Goal: Task Accomplishment & Management: Use online tool/utility

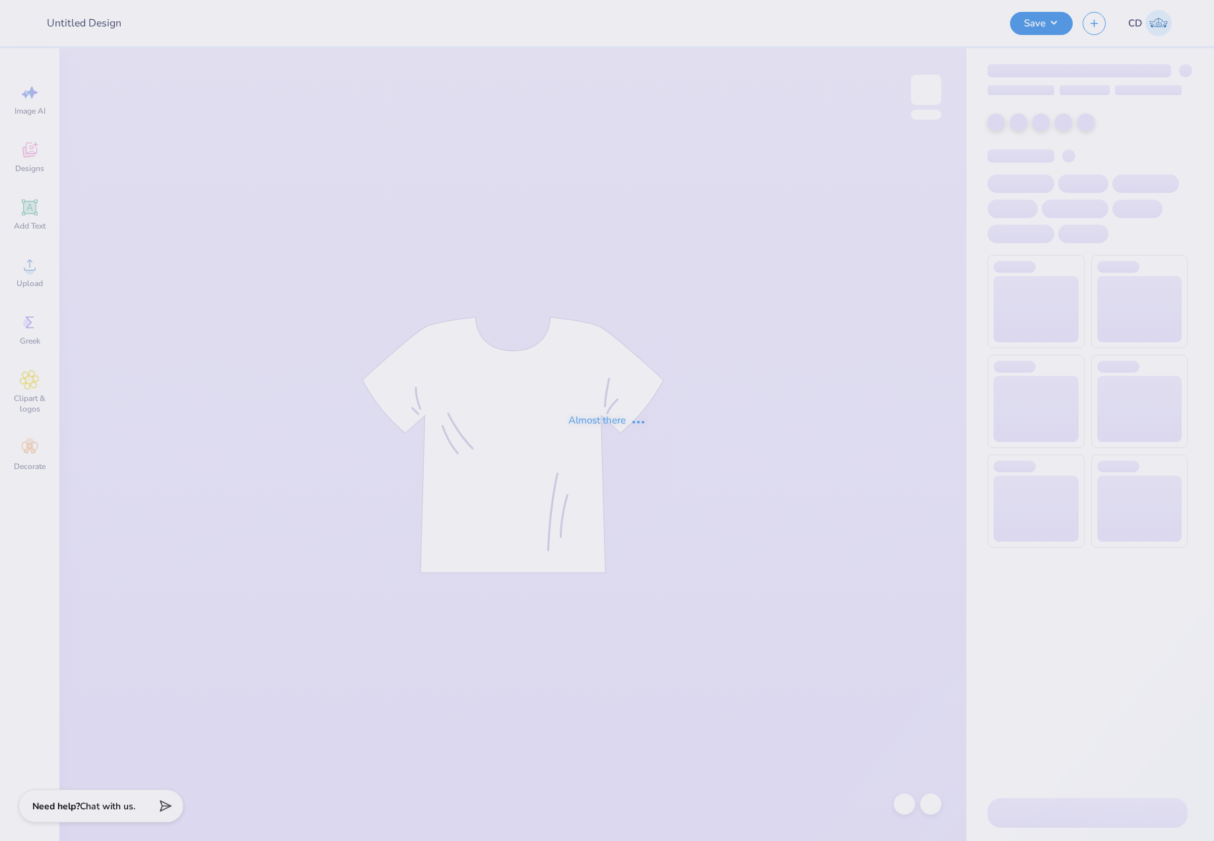
type input "Dartmouth girls rock"
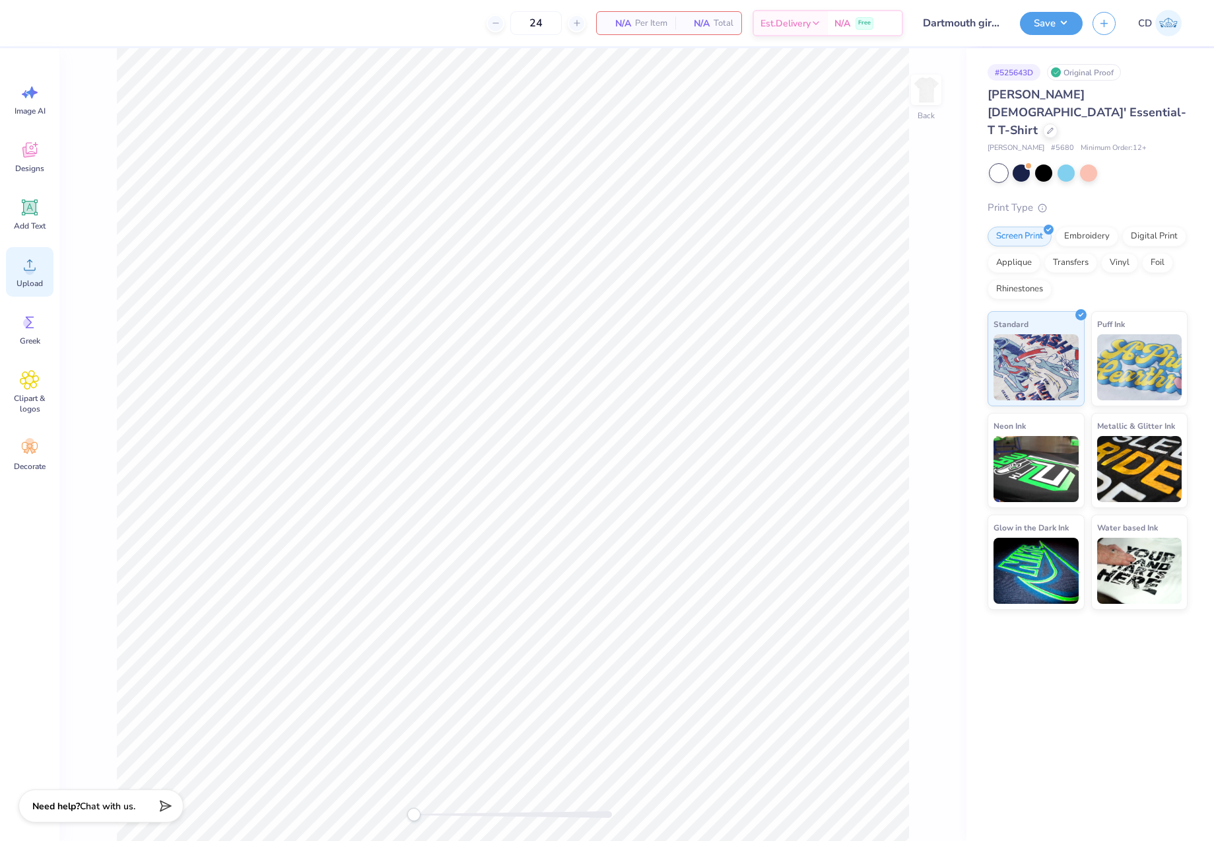
click at [16, 271] on div "Upload" at bounding box center [30, 272] width 48 height 50
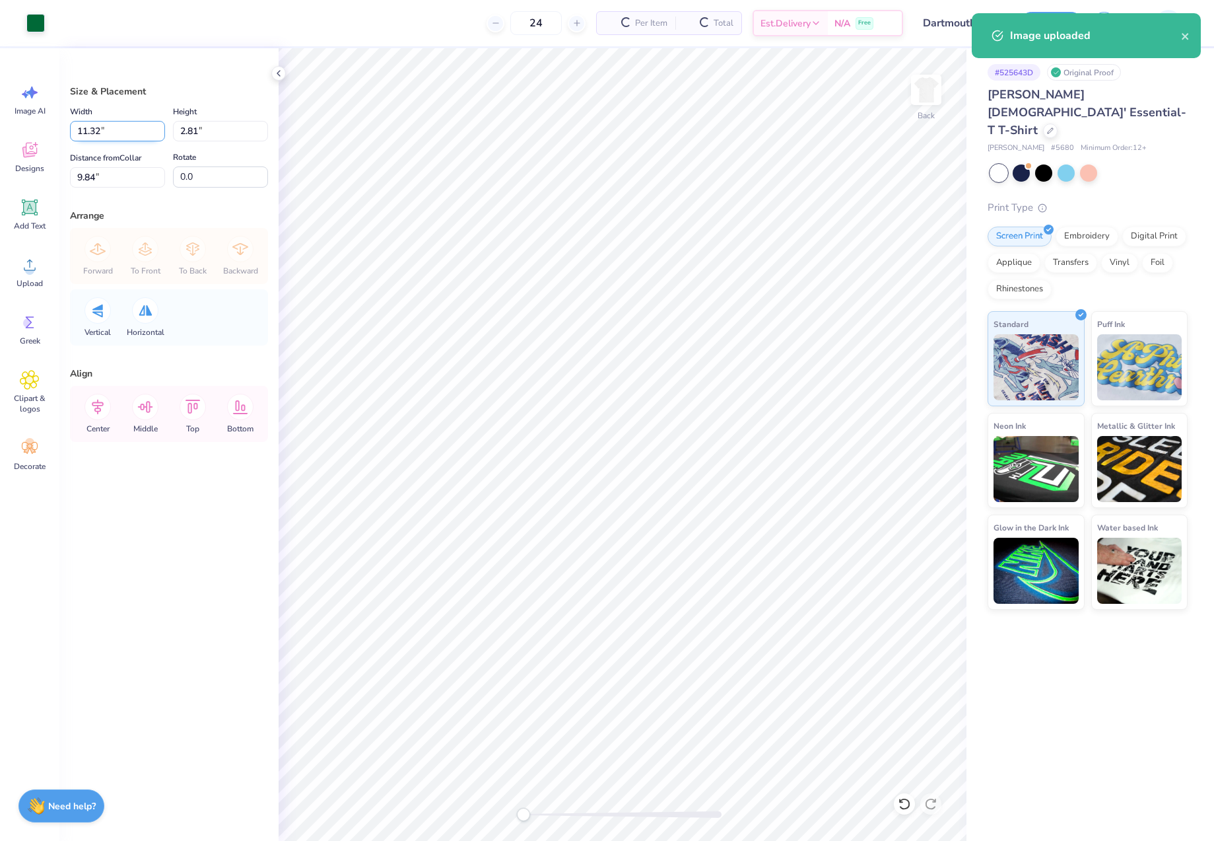
drag, startPoint x: 104, startPoint y: 131, endPoint x: 72, endPoint y: 134, distance: 31.8
click at [72, 134] on input "11.32" at bounding box center [117, 131] width 95 height 20
type input "12.00"
type input "2.98"
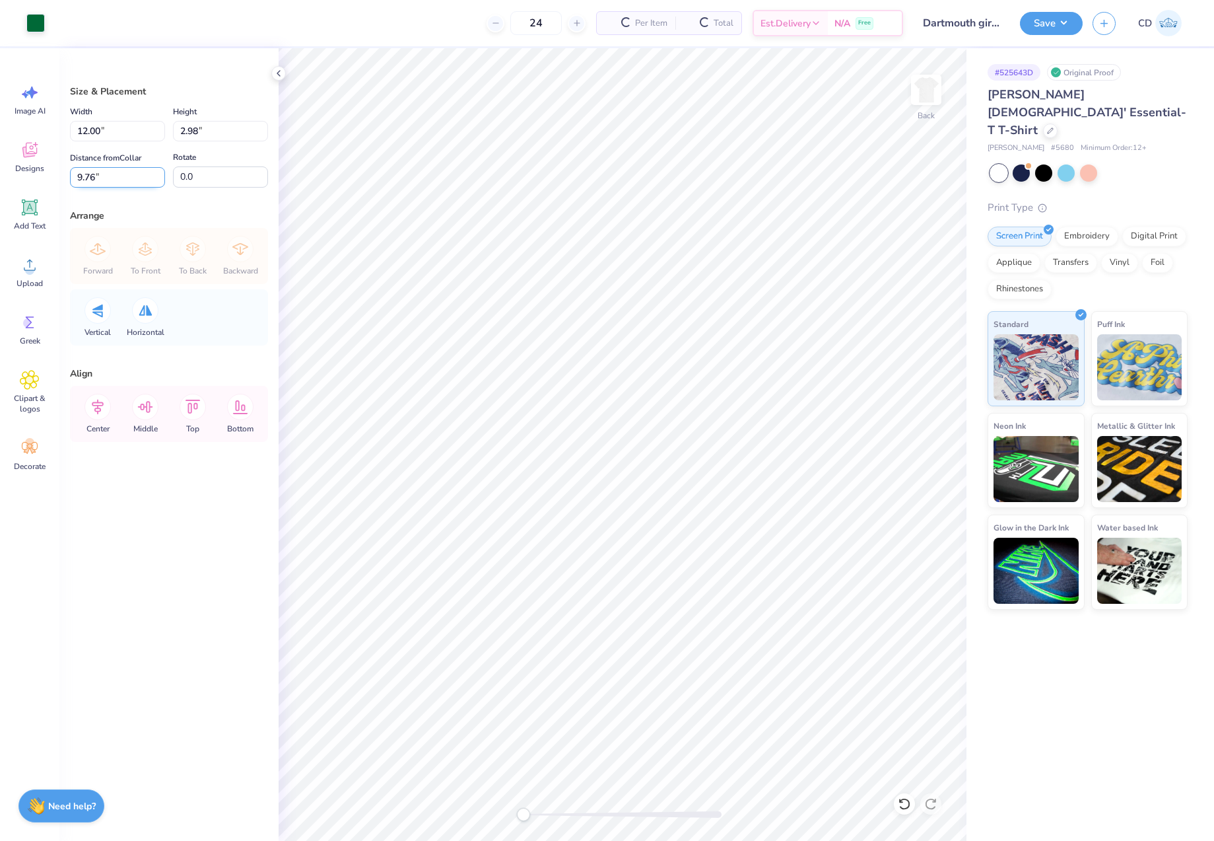
drag, startPoint x: 102, startPoint y: 176, endPoint x: 77, endPoint y: 178, distance: 25.8
click at [77, 178] on input "9.76" at bounding box center [117, 177] width 95 height 20
type input "3"
click at [1052, 26] on button "Save" at bounding box center [1051, 21] width 63 height 23
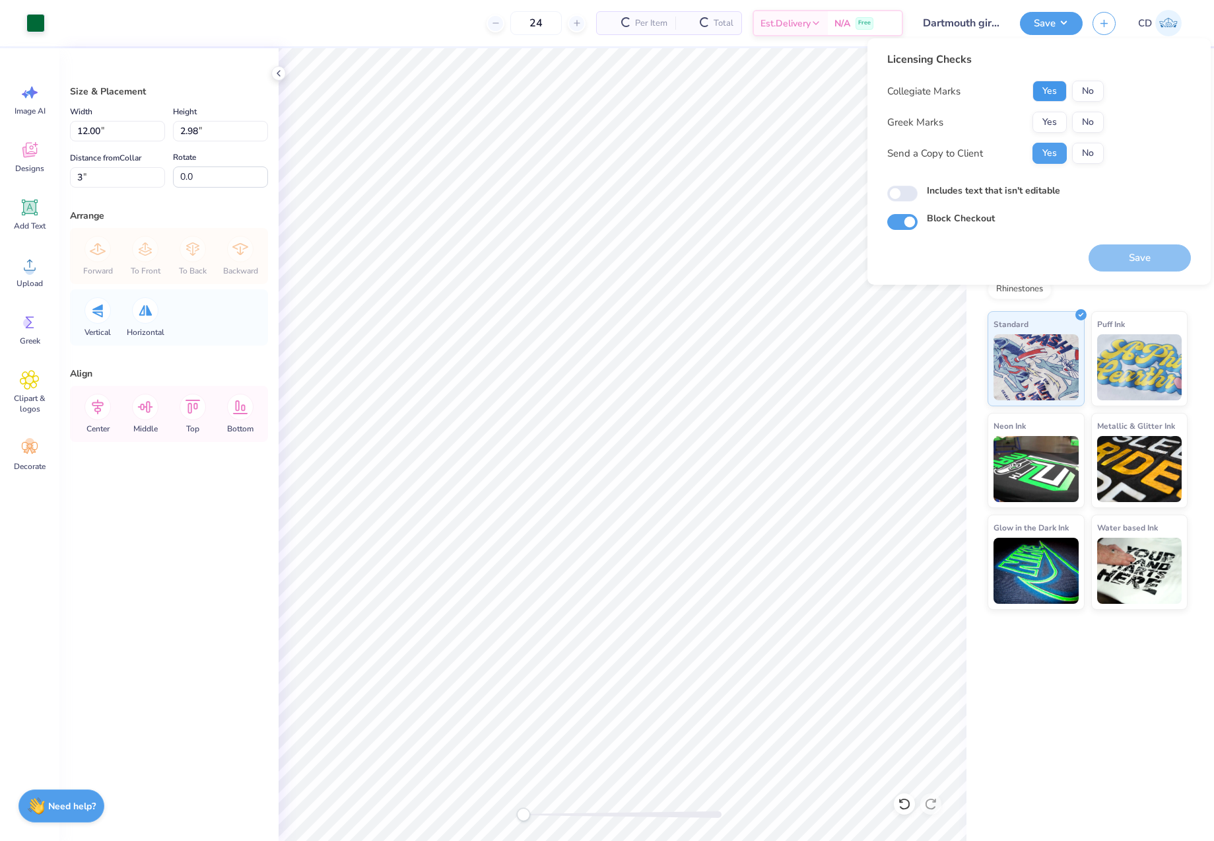
click at [1039, 96] on button "Yes" at bounding box center [1050, 91] width 34 height 21
drag, startPoint x: 1084, startPoint y: 118, endPoint x: 1039, endPoint y: 203, distance: 96.0
click at [1084, 119] on button "No" at bounding box center [1088, 122] width 32 height 21
click at [906, 190] on input "Includes text that isn't editable" at bounding box center [902, 194] width 30 height 16
checkbox input "true"
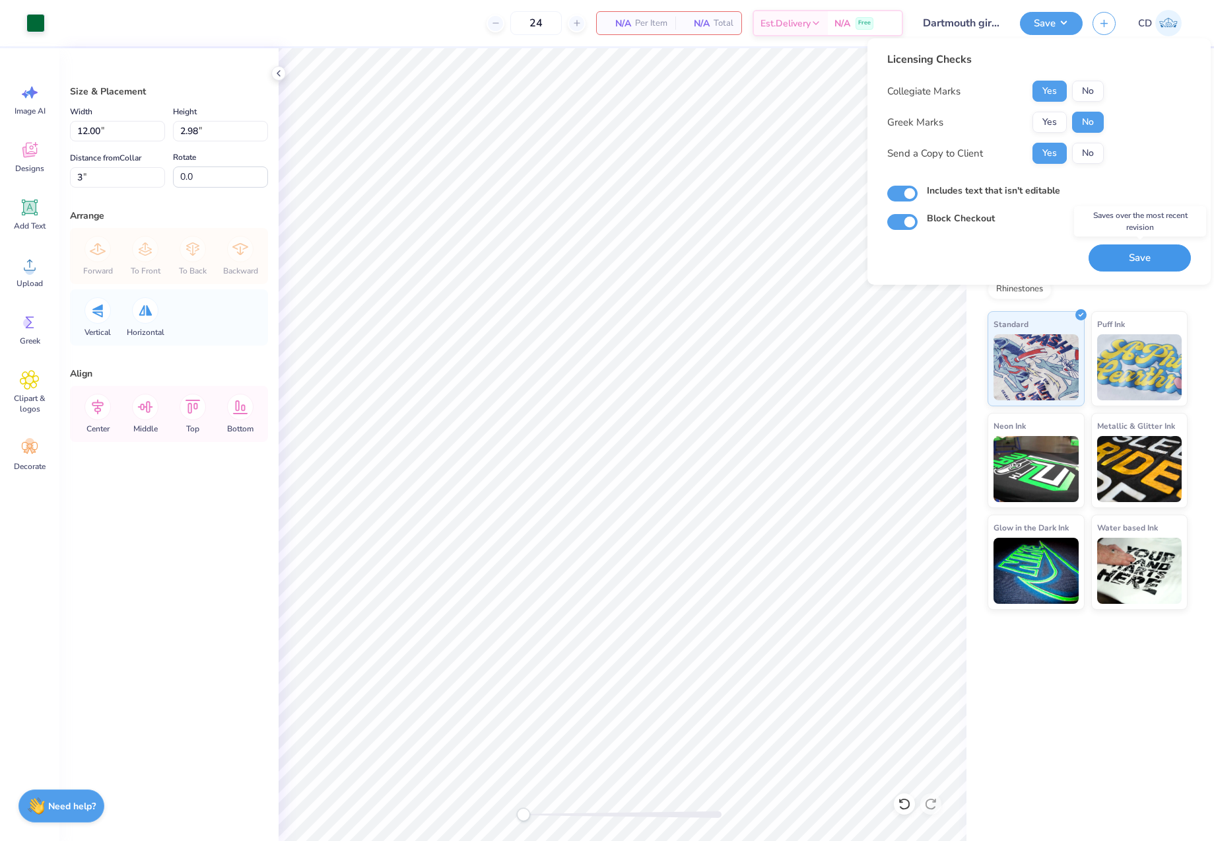
click at [1140, 252] on button "Save" at bounding box center [1140, 257] width 102 height 27
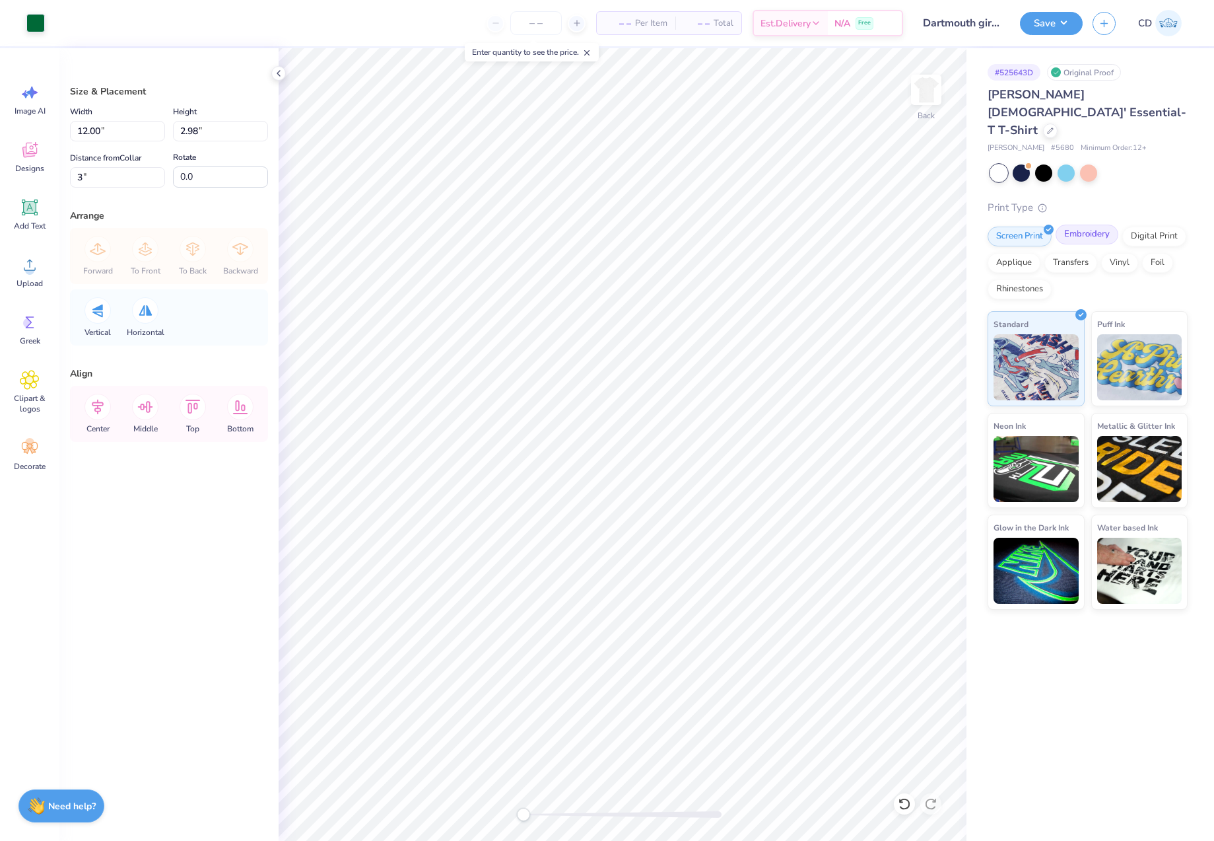
click at [1099, 225] on div "Embroidery" at bounding box center [1087, 235] width 63 height 20
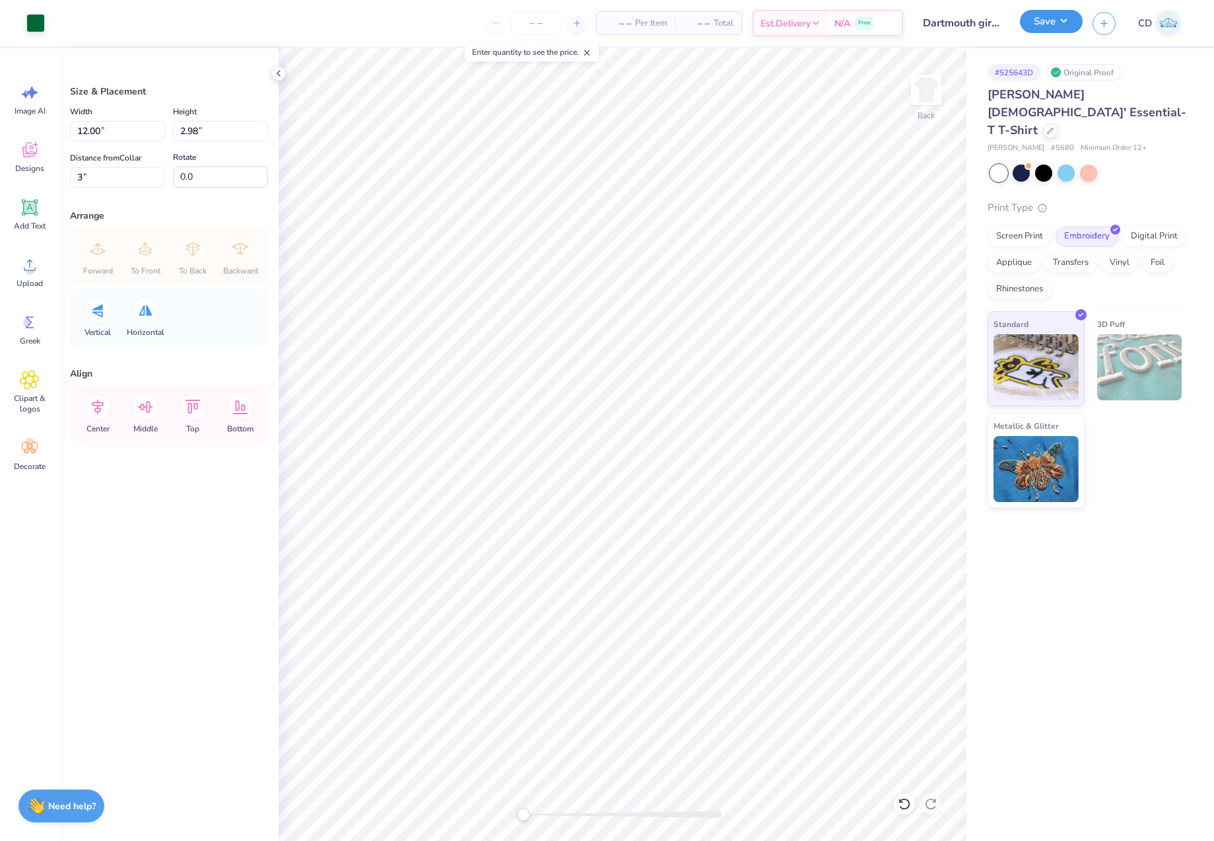
click at [1039, 19] on button "Save" at bounding box center [1051, 21] width 63 height 23
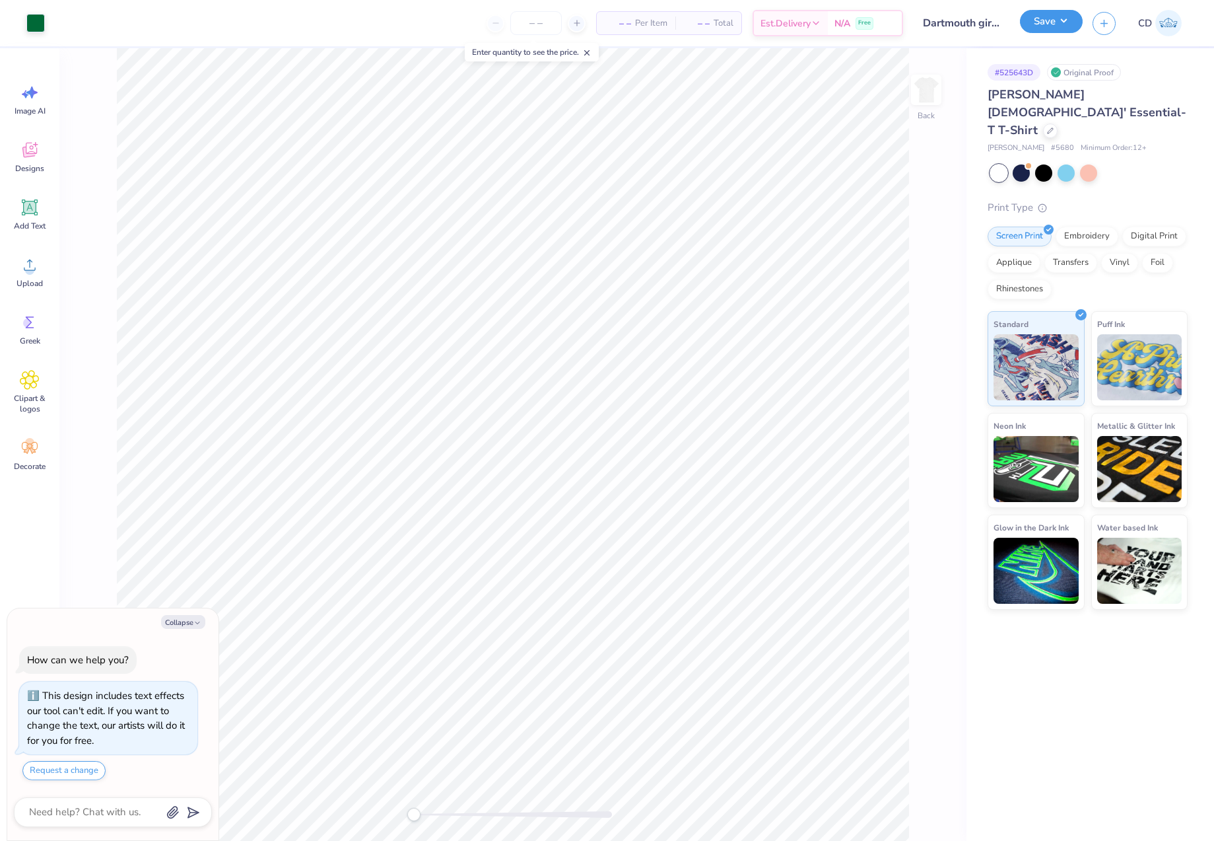
click at [1072, 18] on button "Save" at bounding box center [1051, 21] width 63 height 23
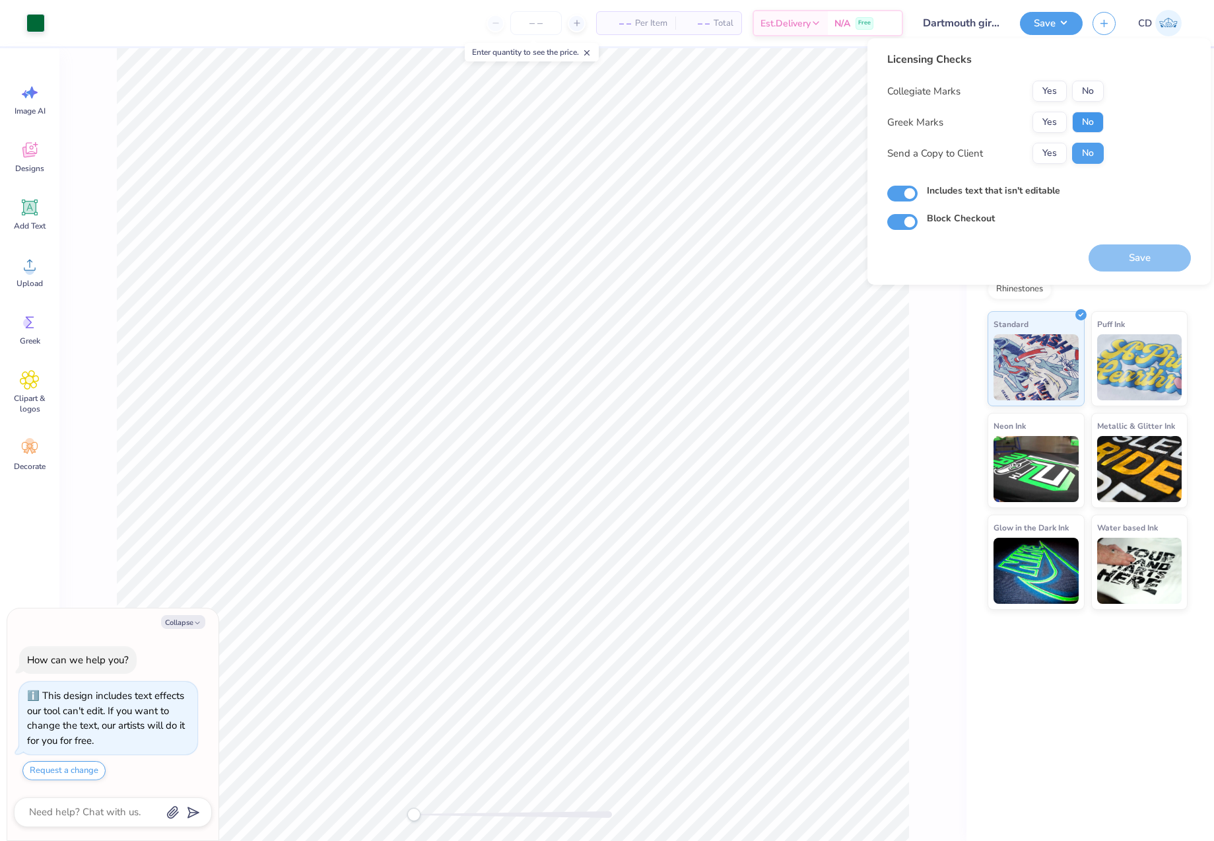
click at [1080, 118] on button "No" at bounding box center [1088, 122] width 32 height 21
click at [1084, 92] on button "No" at bounding box center [1088, 91] width 32 height 21
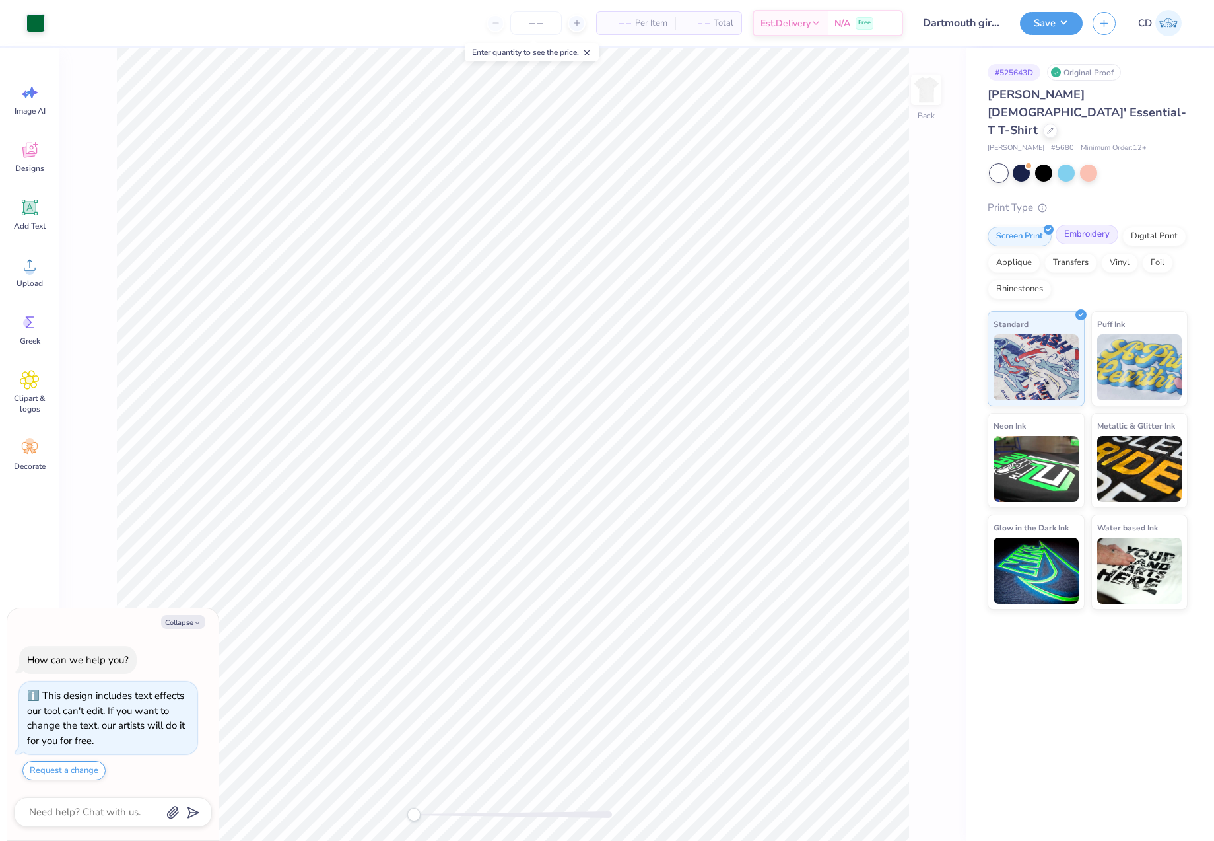
click at [1085, 225] on div "Embroidery" at bounding box center [1087, 235] width 63 height 20
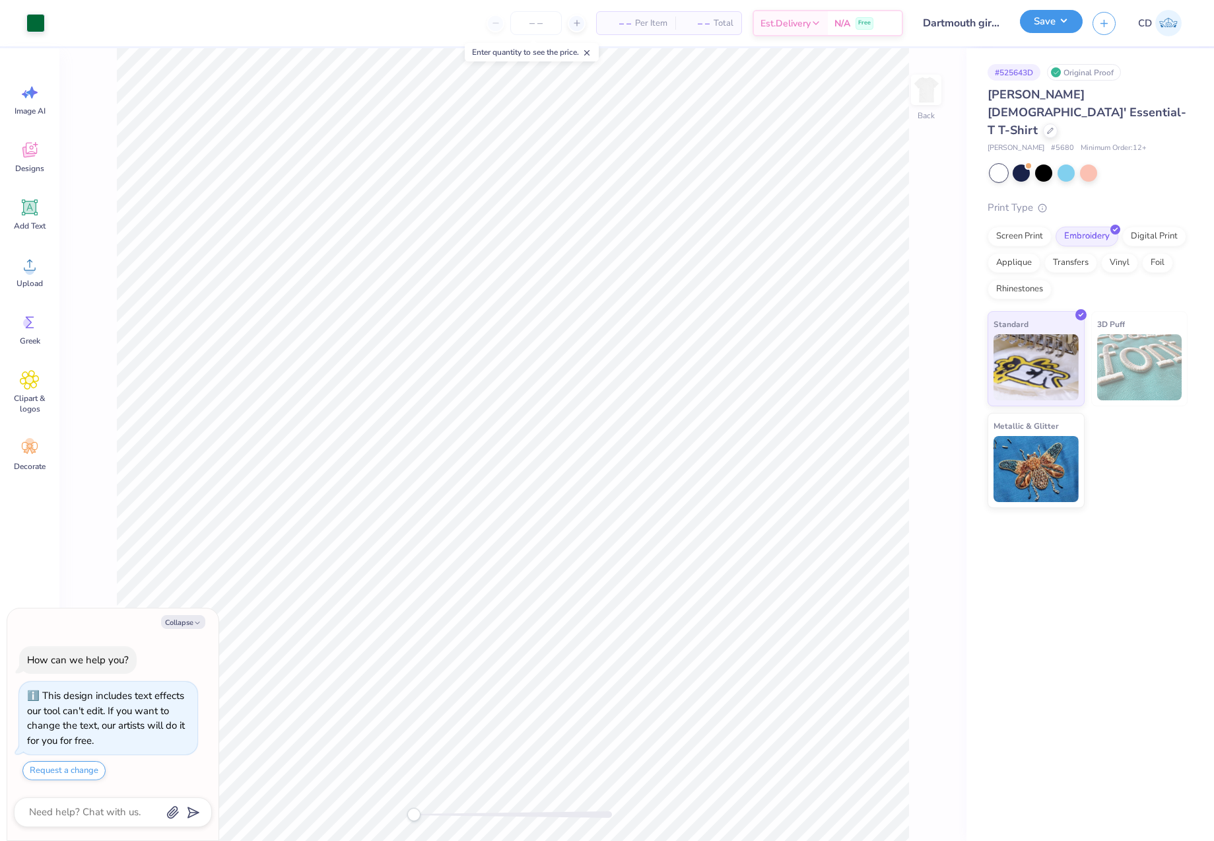
click at [1043, 22] on button "Save" at bounding box center [1051, 21] width 63 height 23
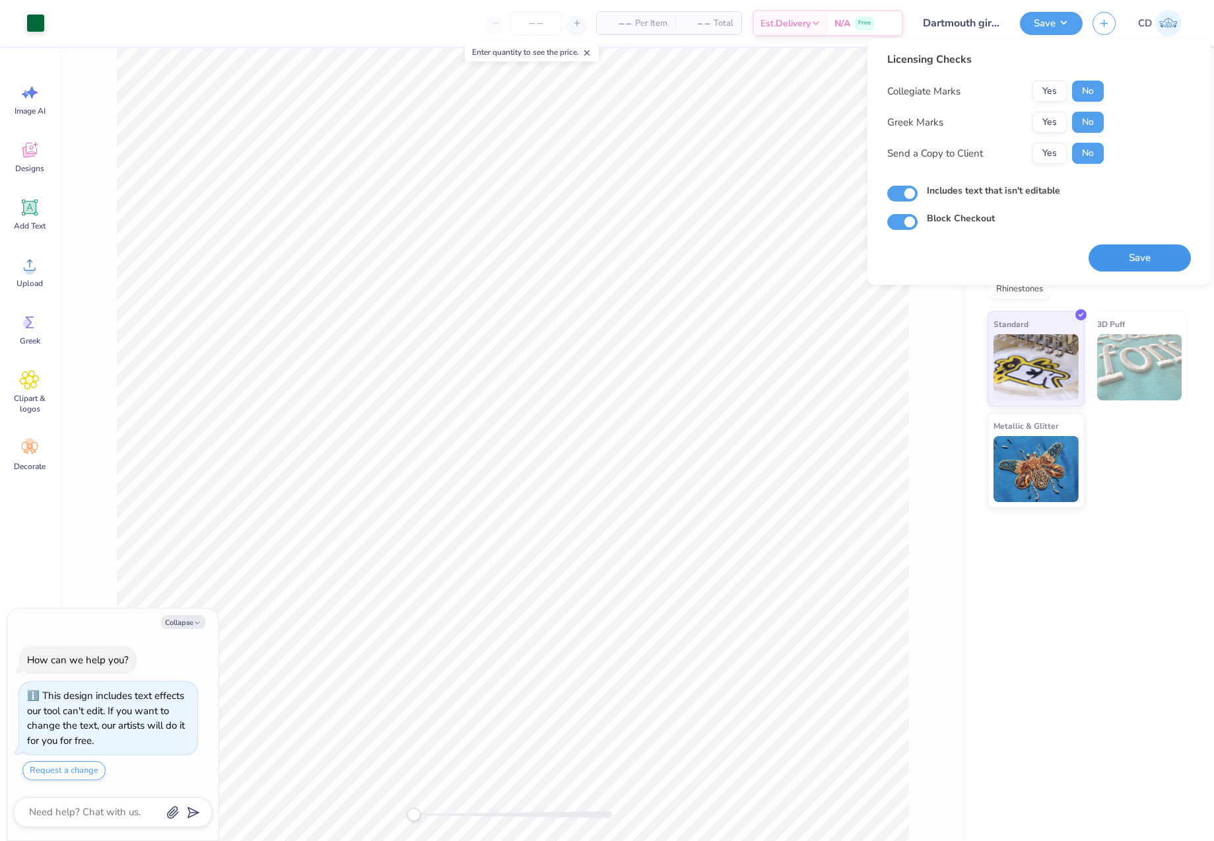
click at [1138, 247] on button "Save" at bounding box center [1140, 257] width 102 height 27
type textarea "x"
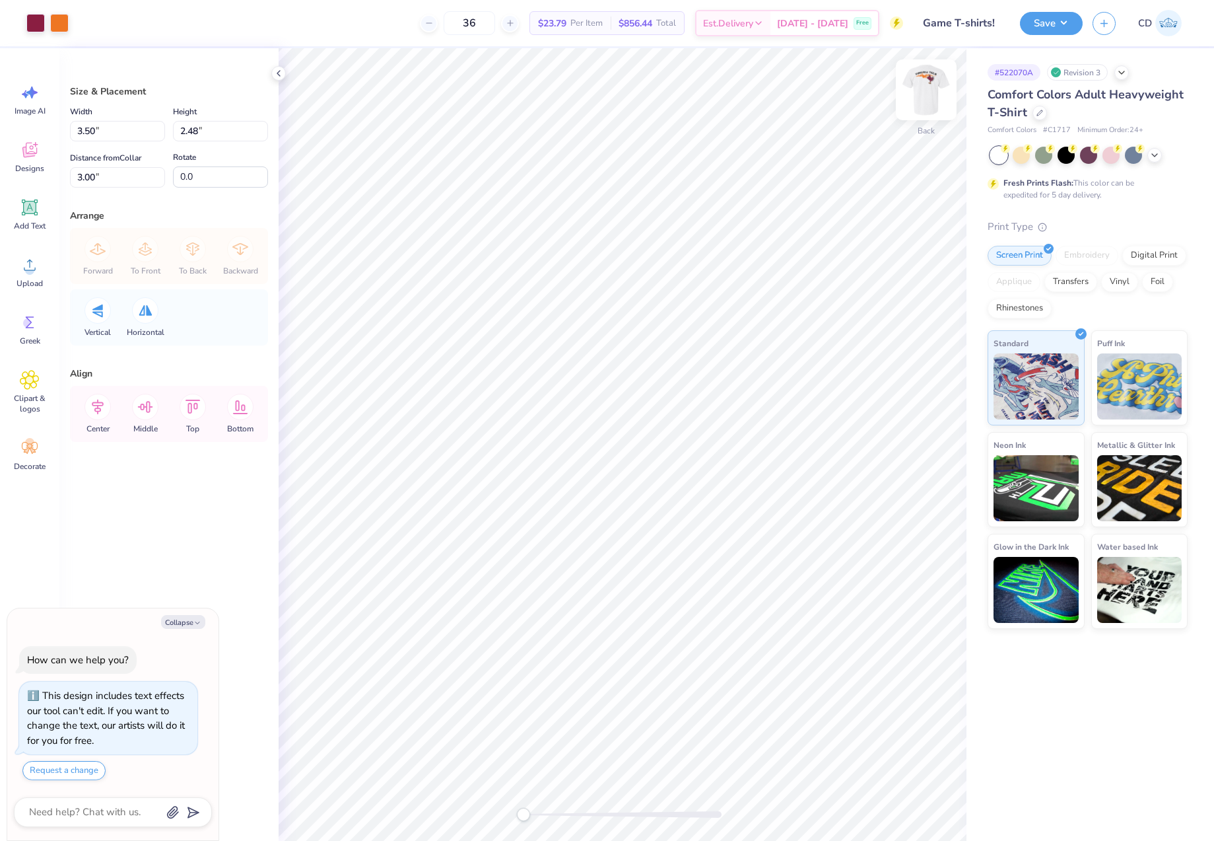
click at [925, 93] on img at bounding box center [926, 89] width 53 height 53
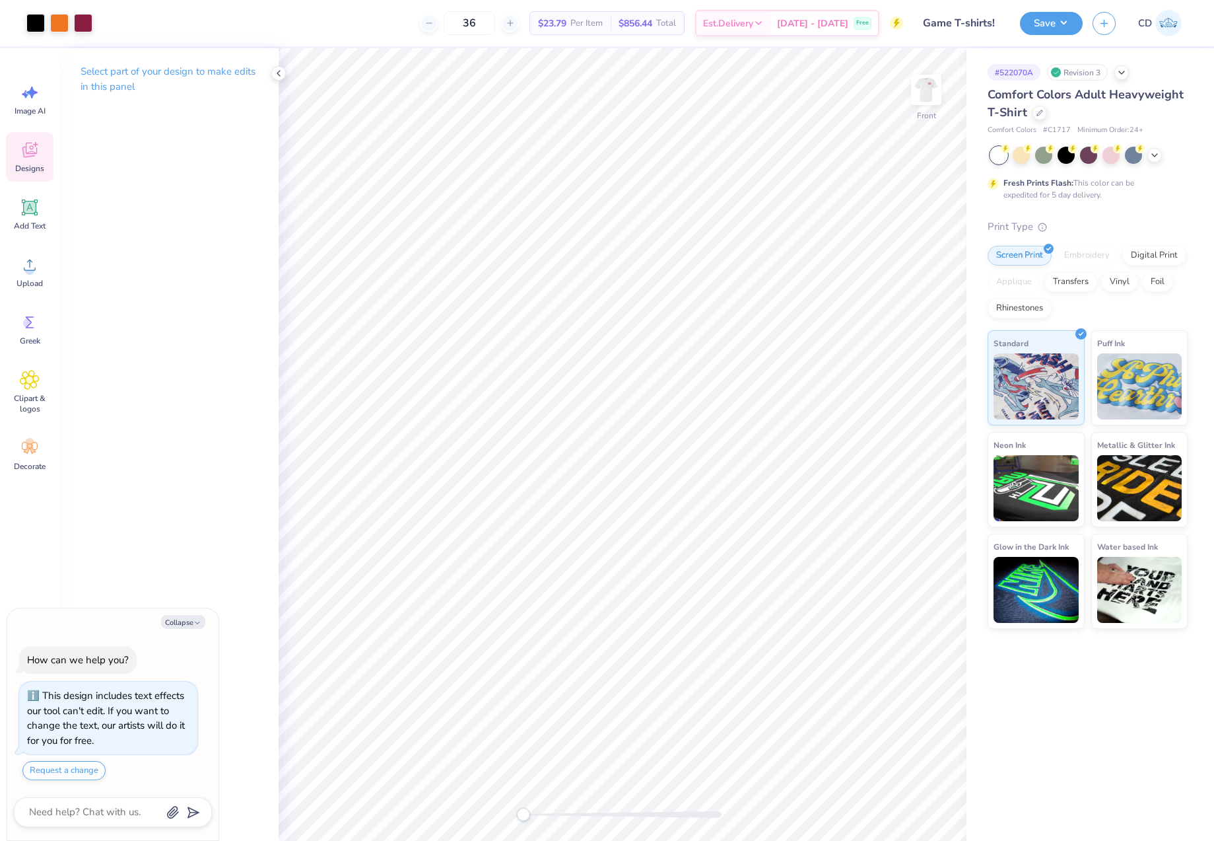
click at [27, 157] on icon at bounding box center [29, 150] width 15 height 15
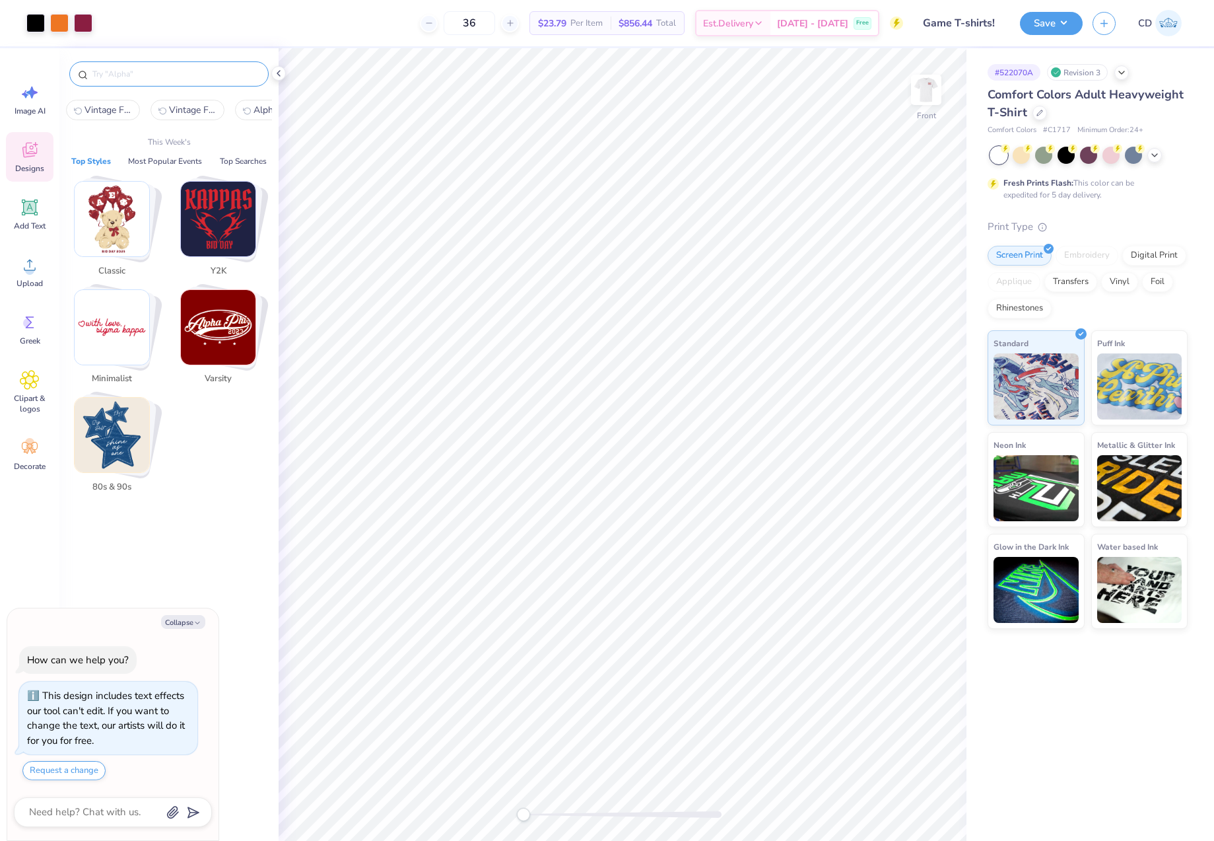
click at [151, 75] on input "text" at bounding box center [175, 73] width 169 height 13
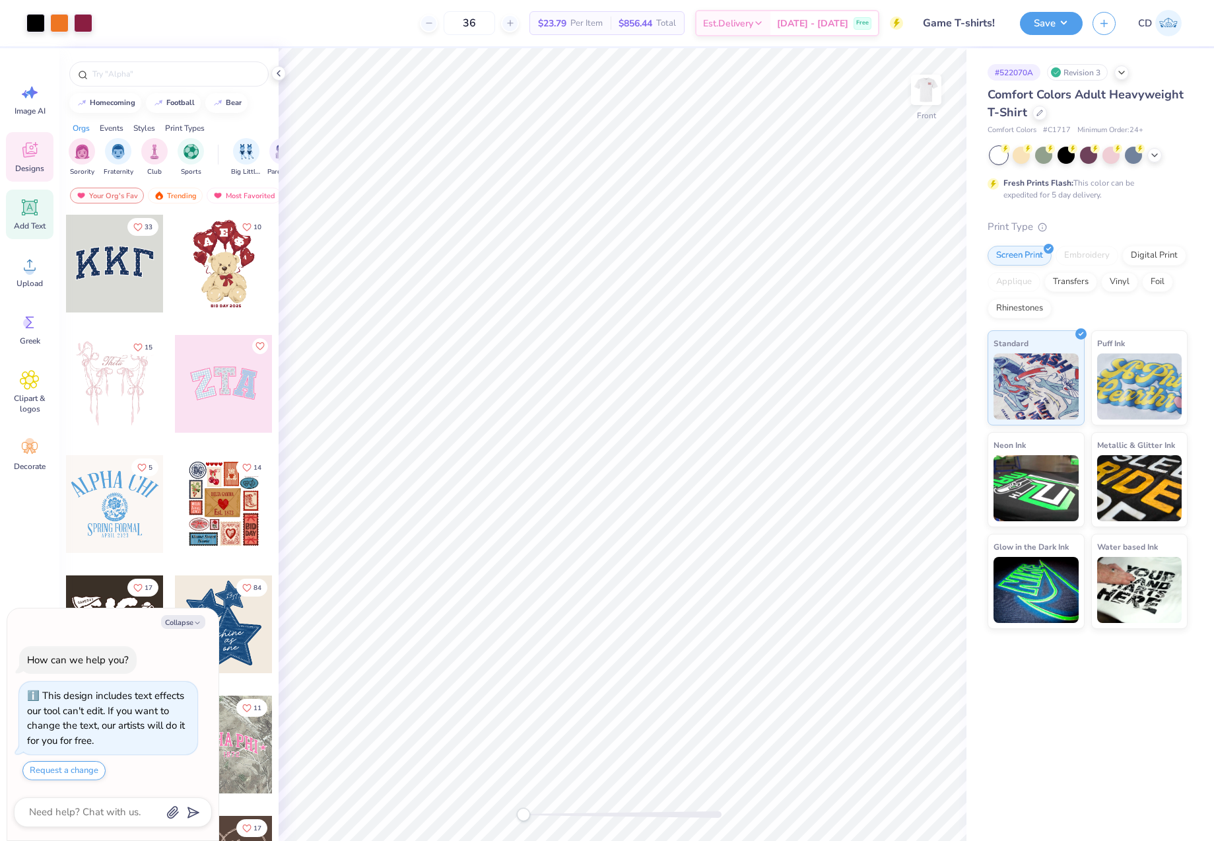
click at [23, 213] on icon at bounding box center [30, 207] width 20 height 20
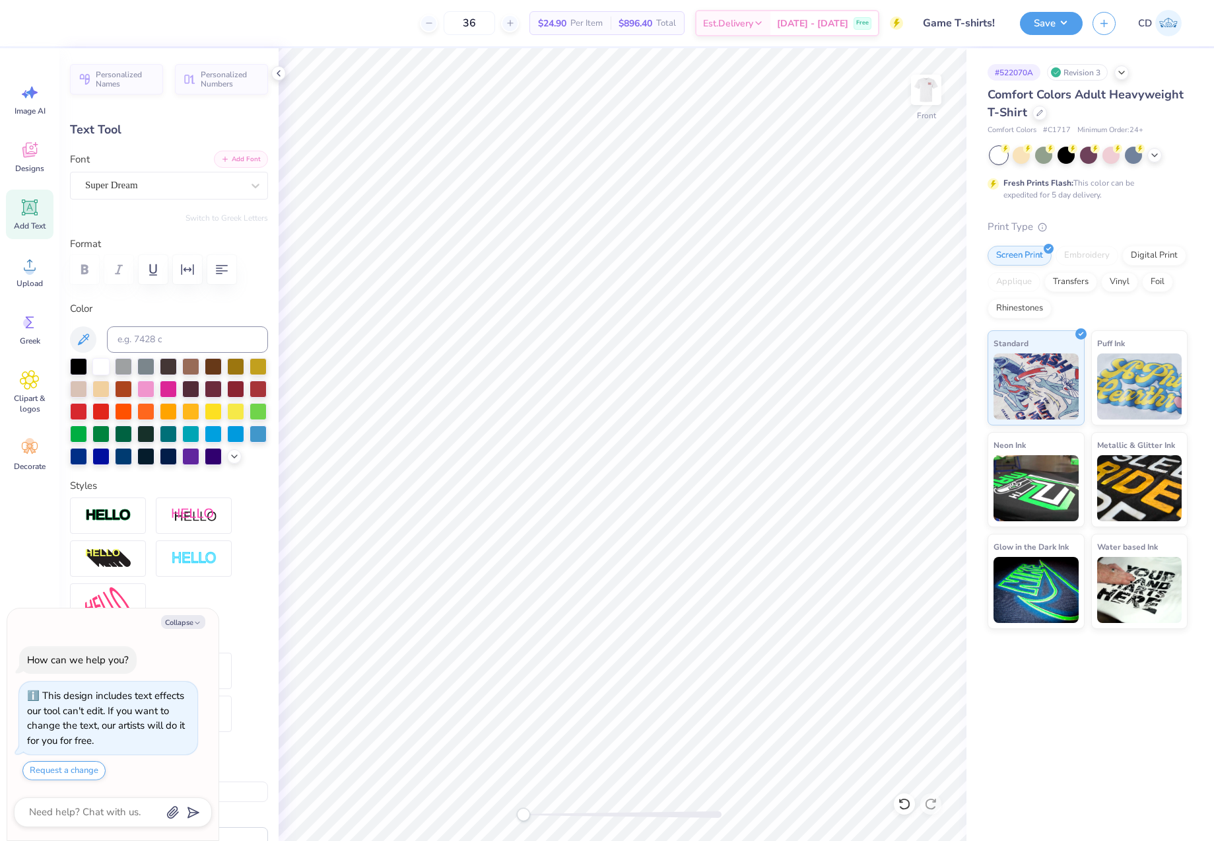
click at [238, 160] on button "Add Font" at bounding box center [241, 159] width 54 height 17
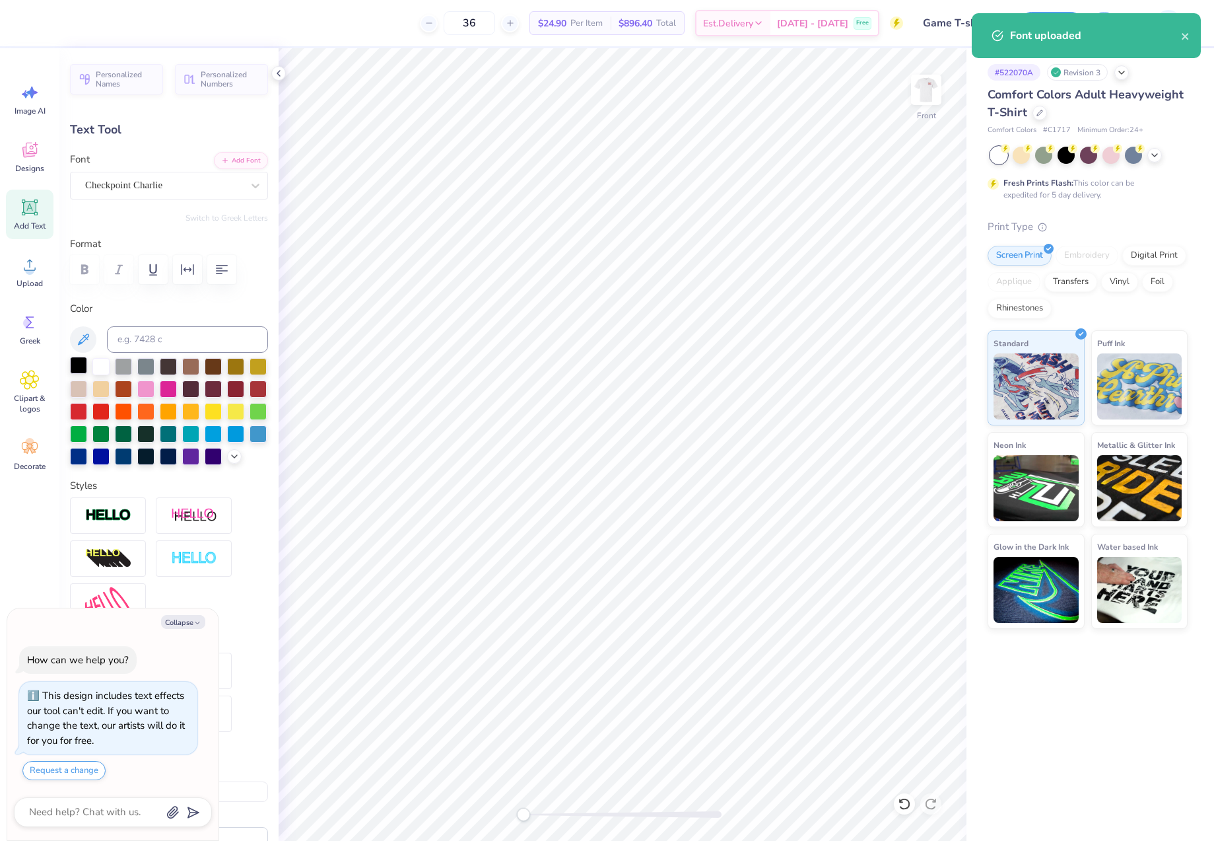
click at [75, 363] on div at bounding box center [78, 365] width 17 height 17
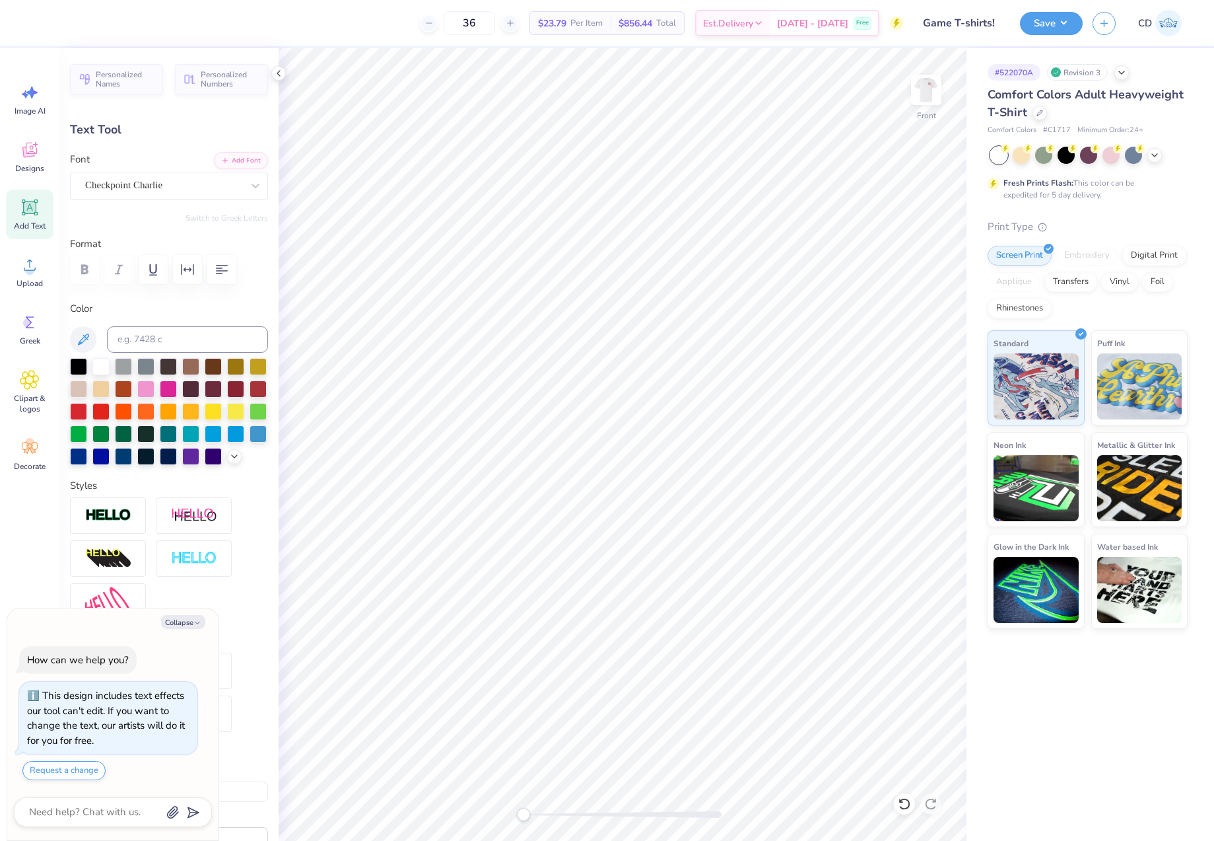
scroll to position [11, 1]
type textarea "x"
type textarea "D"
type textarea "x"
type textarea "DE"
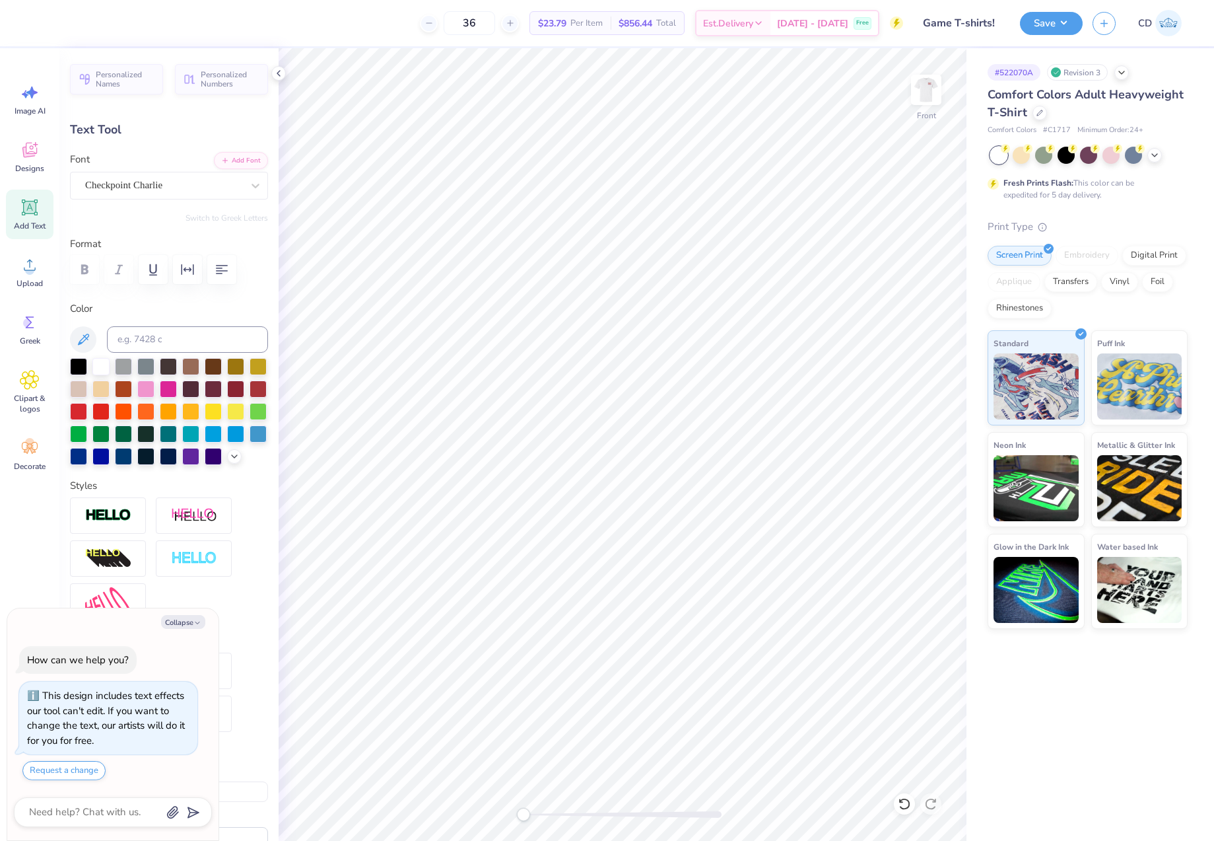
type textarea "x"
type textarea "DET"
type textarea "x"
type textarea "DETA"
type textarea "x"
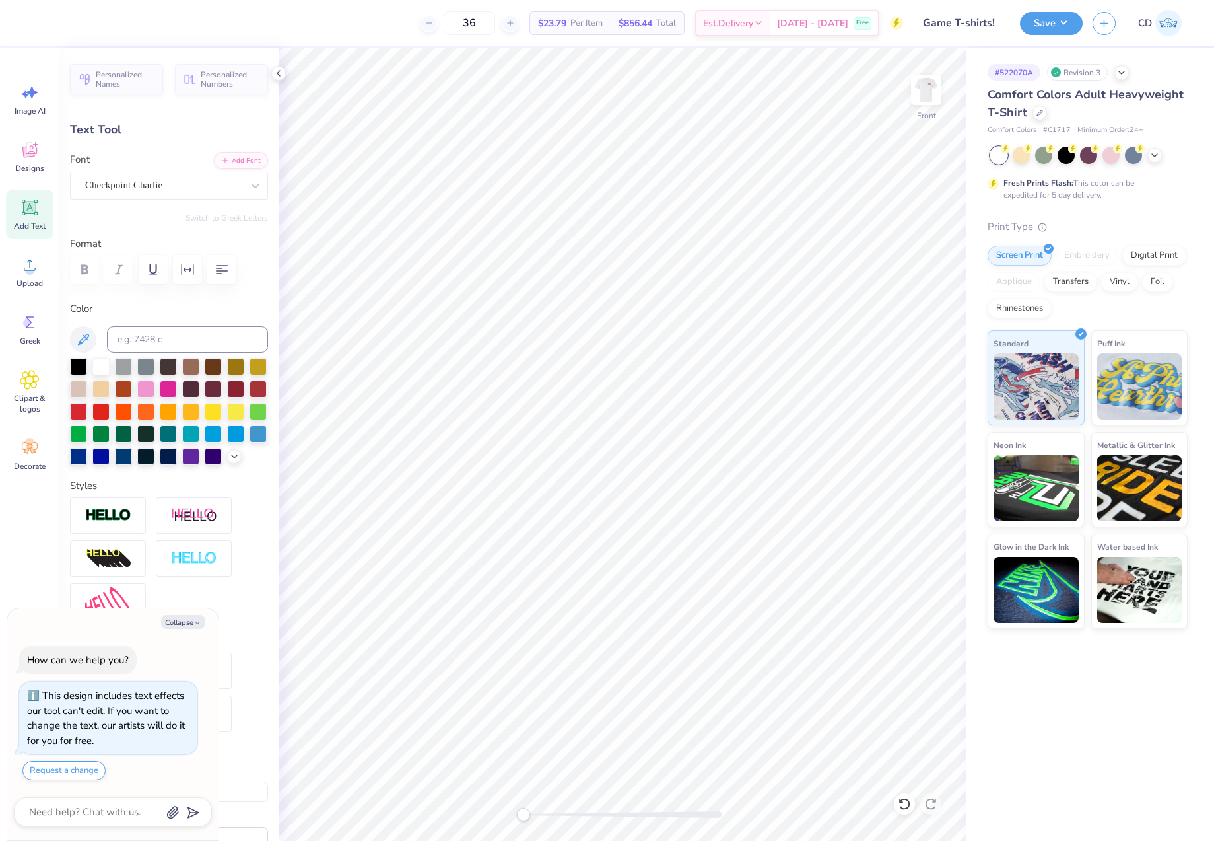
type textarea "DETAC"
type textarea "x"
type textarea "DETACH"
type textarea "x"
type textarea "DETACHM"
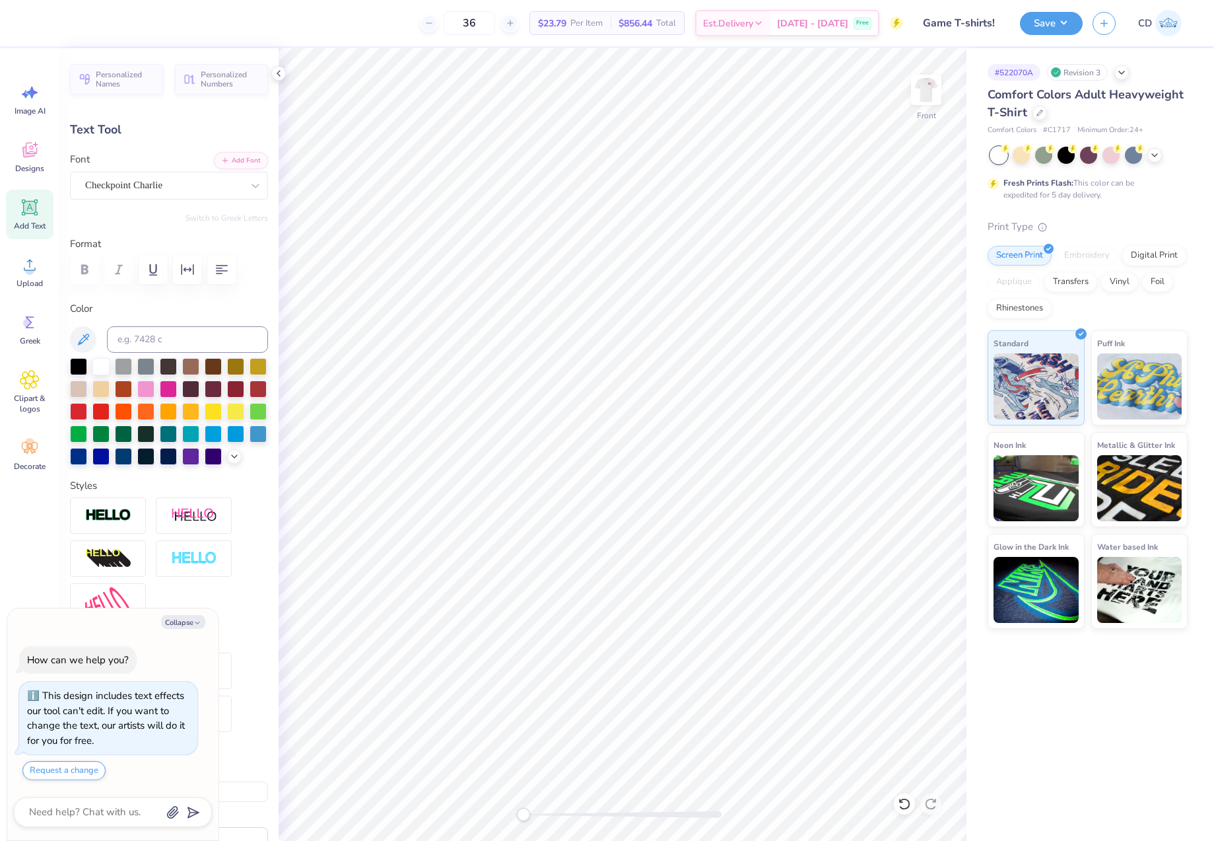
type textarea "x"
type textarea "DETACHME"
type textarea "x"
type textarea "DETACHMEN"
type textarea "x"
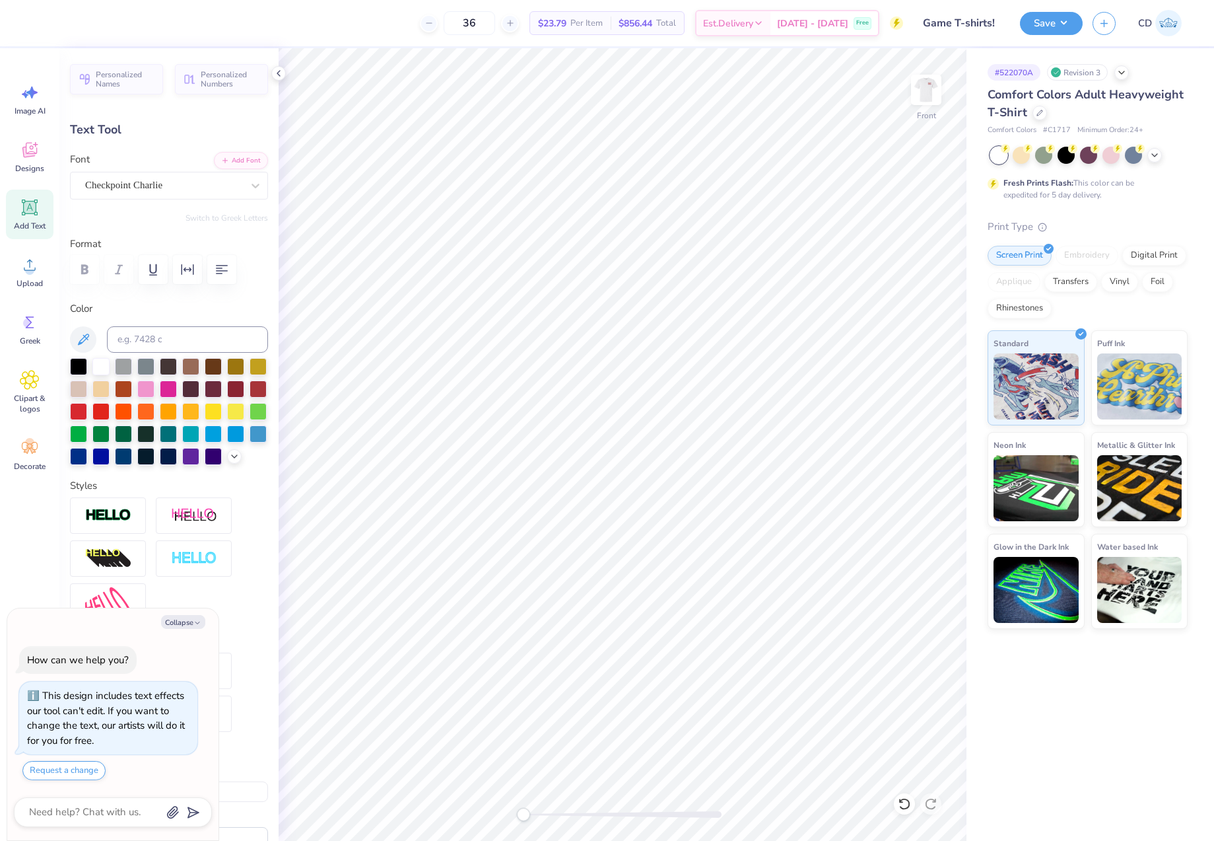
scroll to position [11, 5]
type textarea "DETACHMENT"
type textarea "x"
type textarea "DETACHMENT"
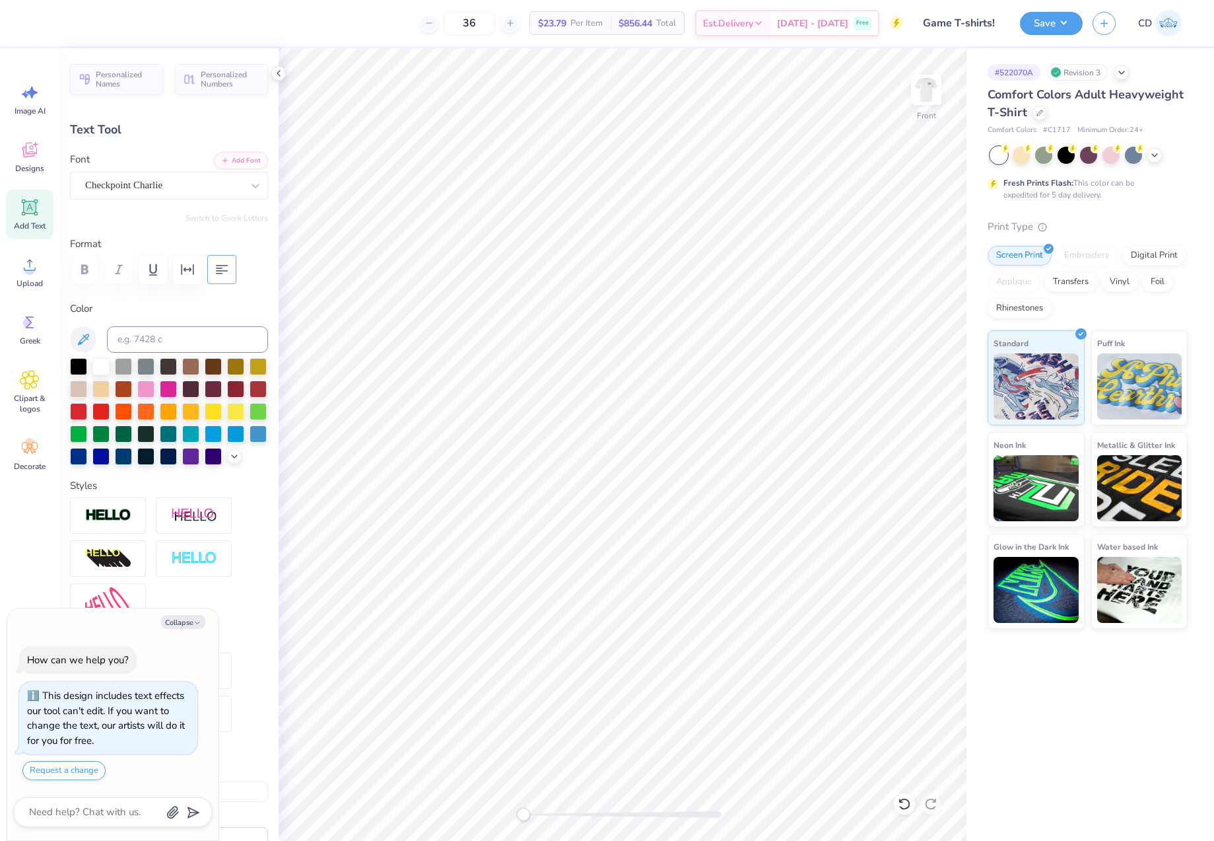
click at [226, 267] on icon "button" at bounding box center [222, 269] width 16 height 16
type textarea "x"
type textarea "DETACHMENT 8"
type textarea "x"
type textarea "DETACHMENT 87"
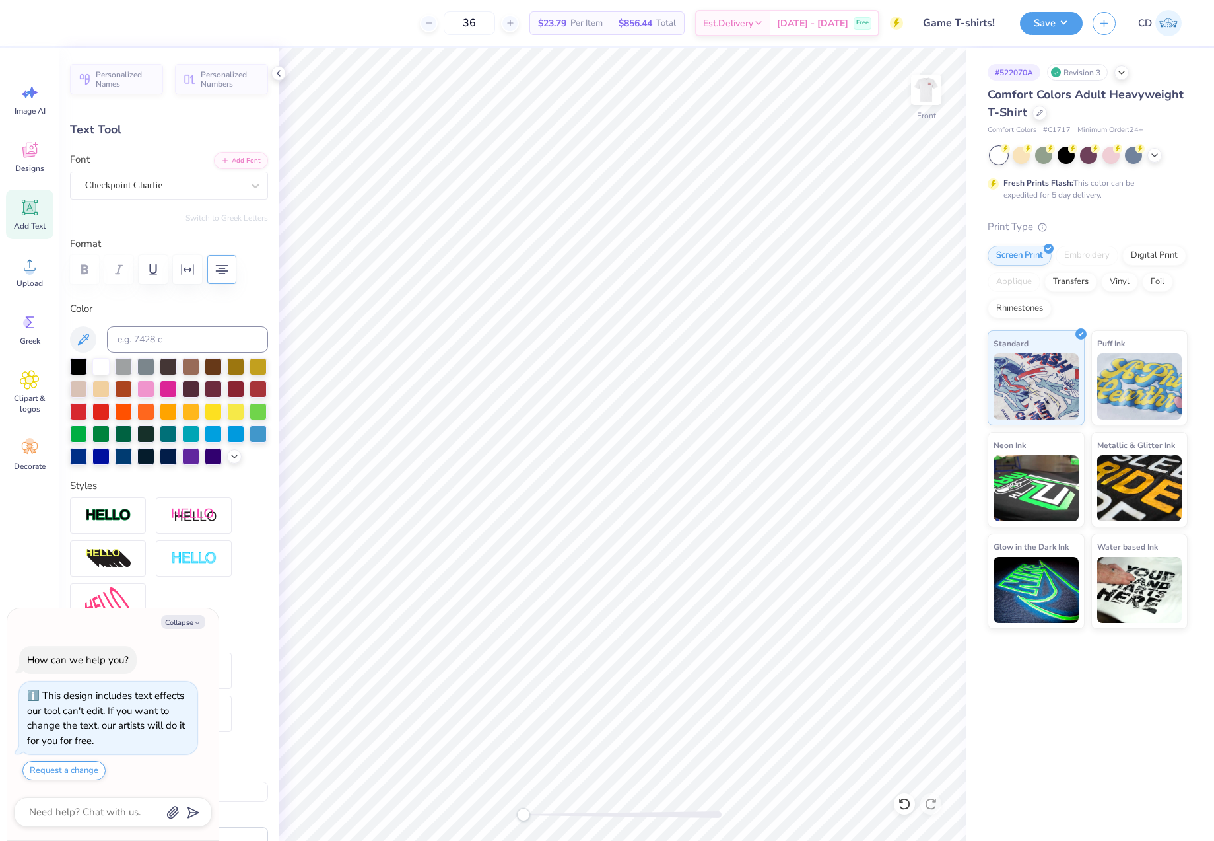
type textarea "x"
type textarea "DETACHMENT 875"
type textarea "x"
type input "14.53"
type input "4.59"
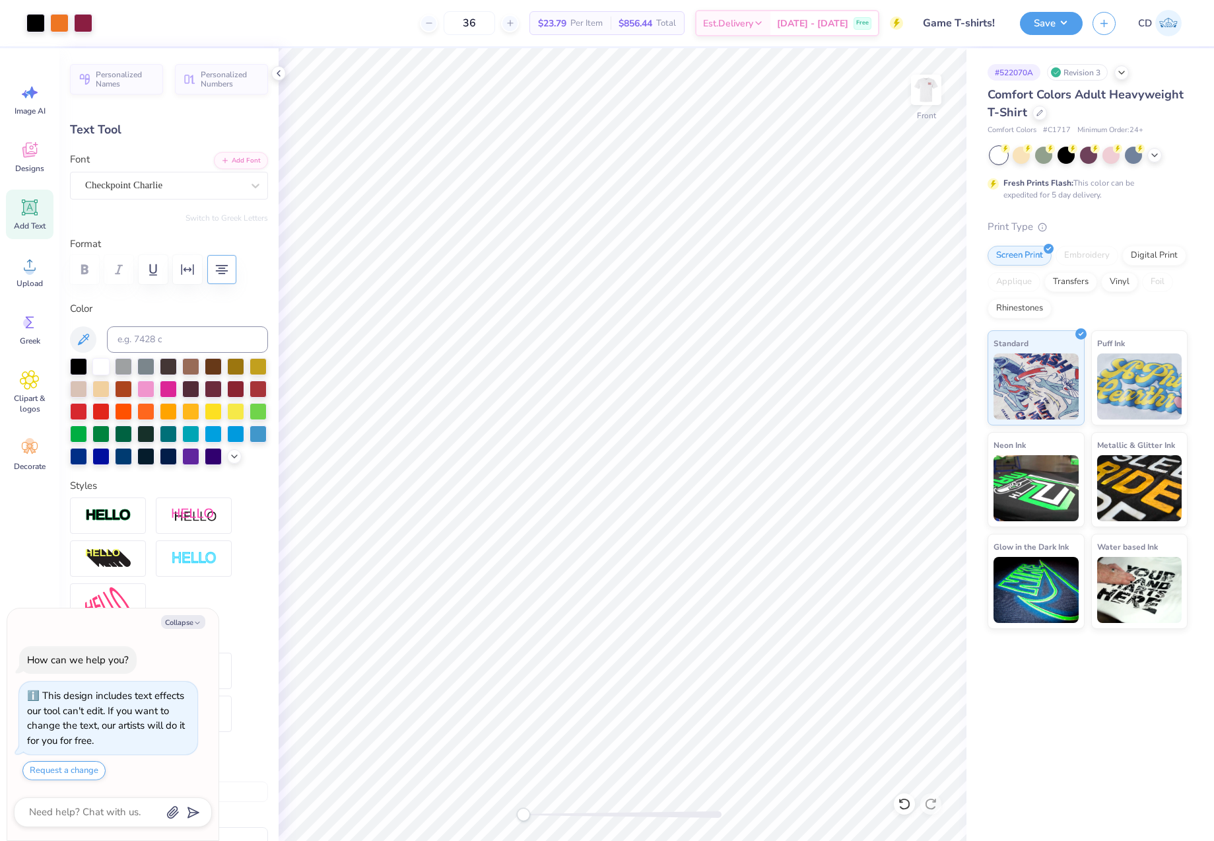
type input "11.46"
type textarea "x"
type input "7.68"
type input "2.42"
type input "13.62"
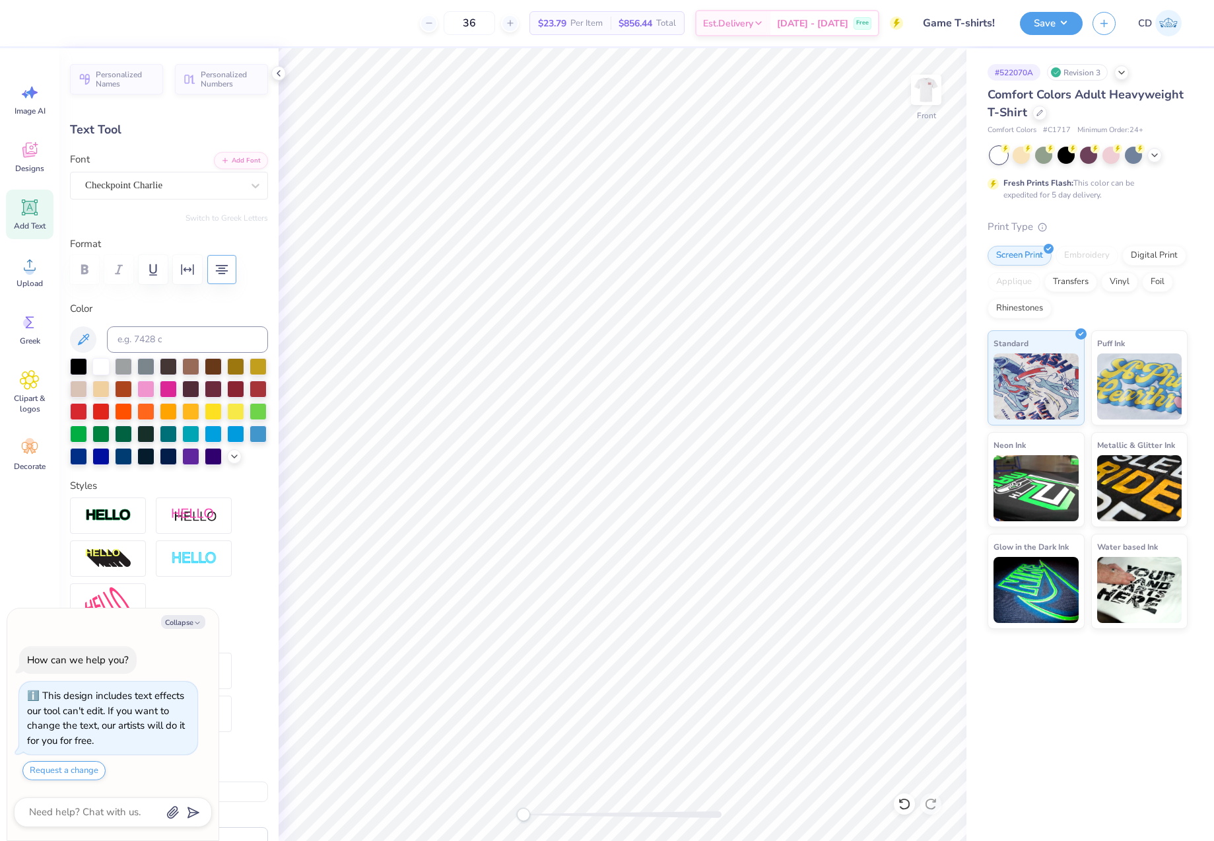
type textarea "x"
type input "6.53"
type input "2.06"
type input "8.72"
type textarea "x"
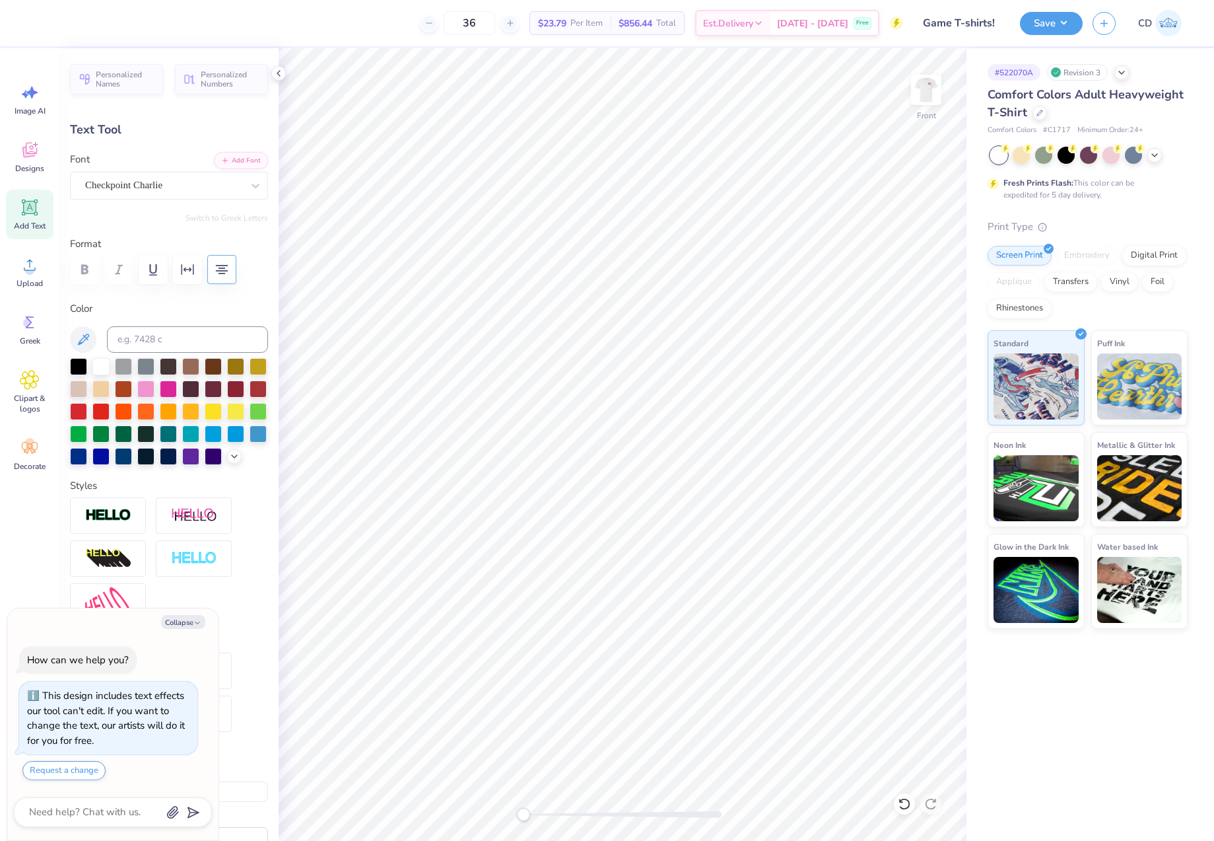
type input "6.64"
type input "2.09"
type input "7.64"
type textarea "x"
type input "7.67"
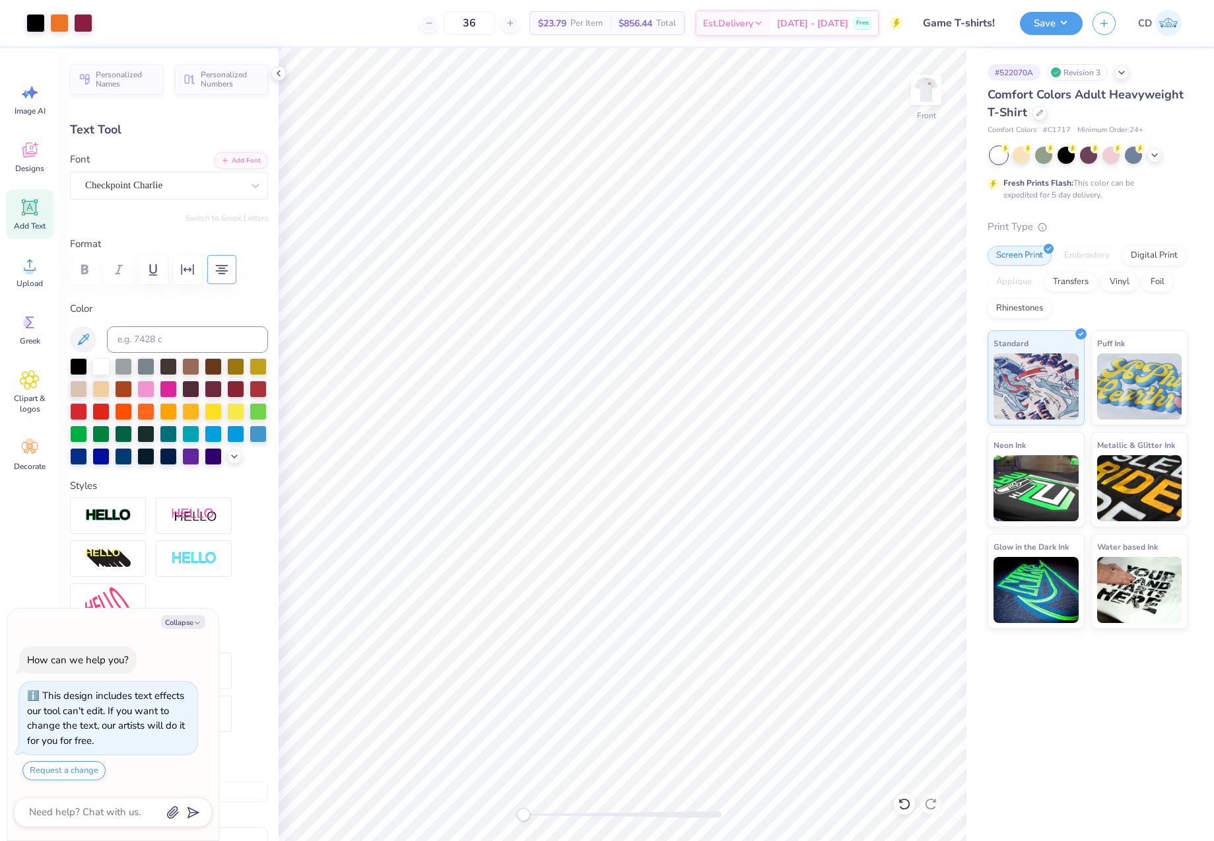
type textarea "x"
click at [176, 337] on input at bounding box center [187, 339] width 161 height 26
type input "208"
type textarea "x"
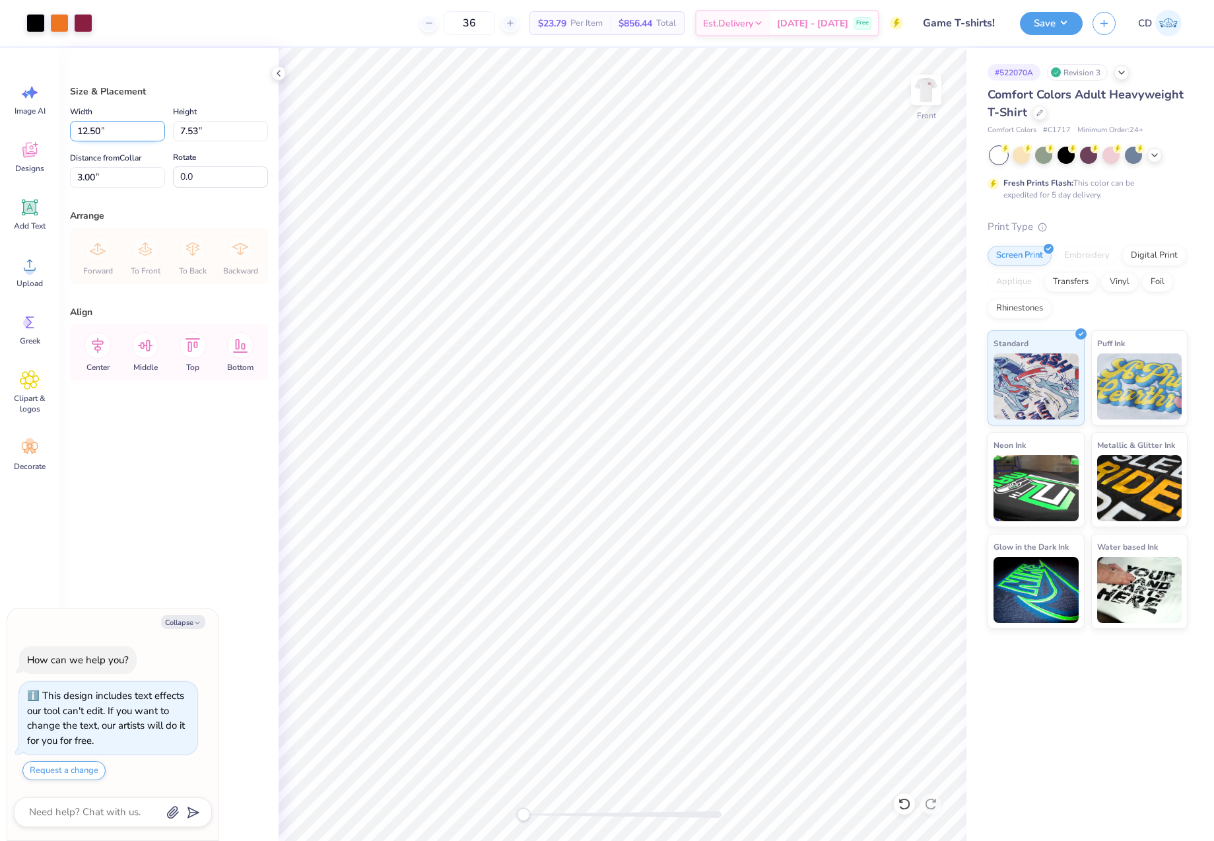
drag, startPoint x: 112, startPoint y: 130, endPoint x: 73, endPoint y: 129, distance: 39.0
click at [73, 129] on input "12.50" at bounding box center [117, 131] width 95 height 20
type input "12"
type textarea "x"
type input "12.00"
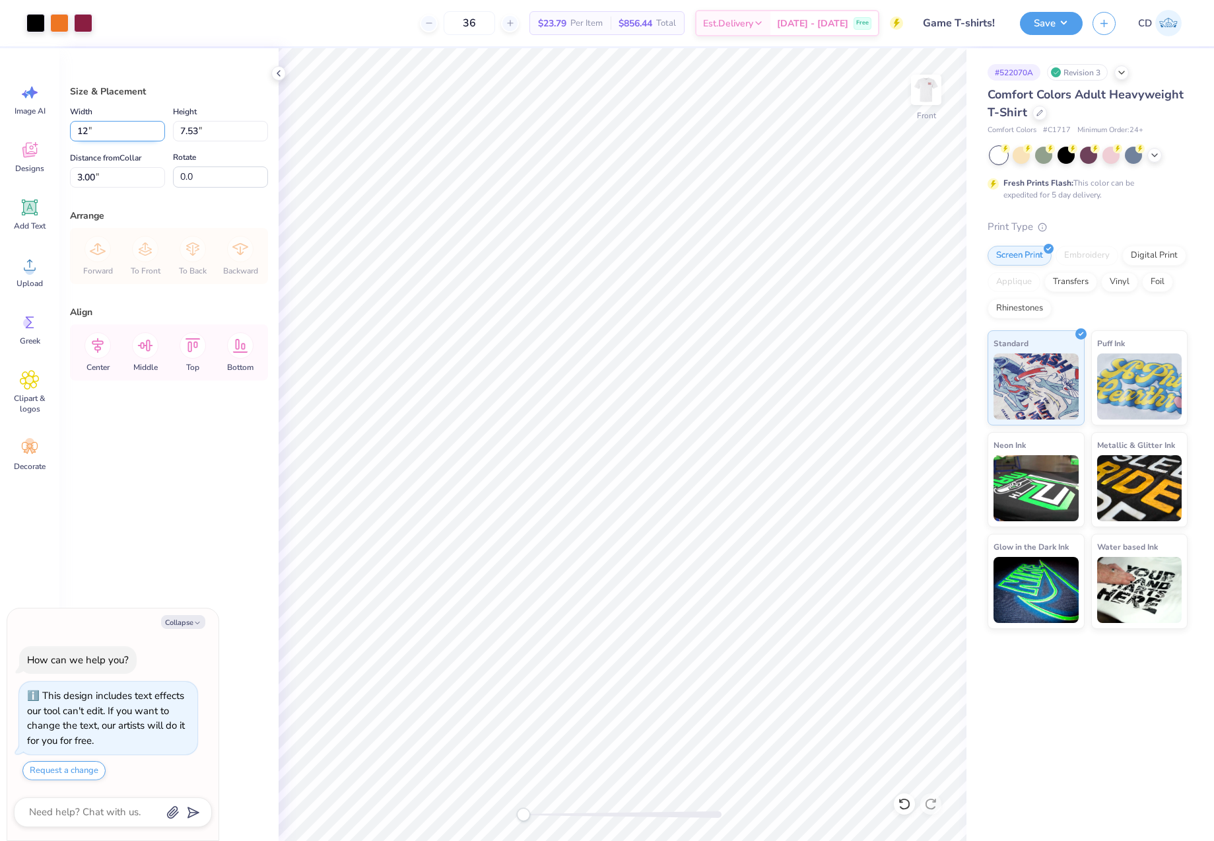
type input "7.23"
drag, startPoint x: 100, startPoint y: 180, endPoint x: 75, endPoint y: 179, distance: 24.5
click at [75, 179] on input "3.15" at bounding box center [117, 177] width 95 height 20
type input "3"
type textarea "x"
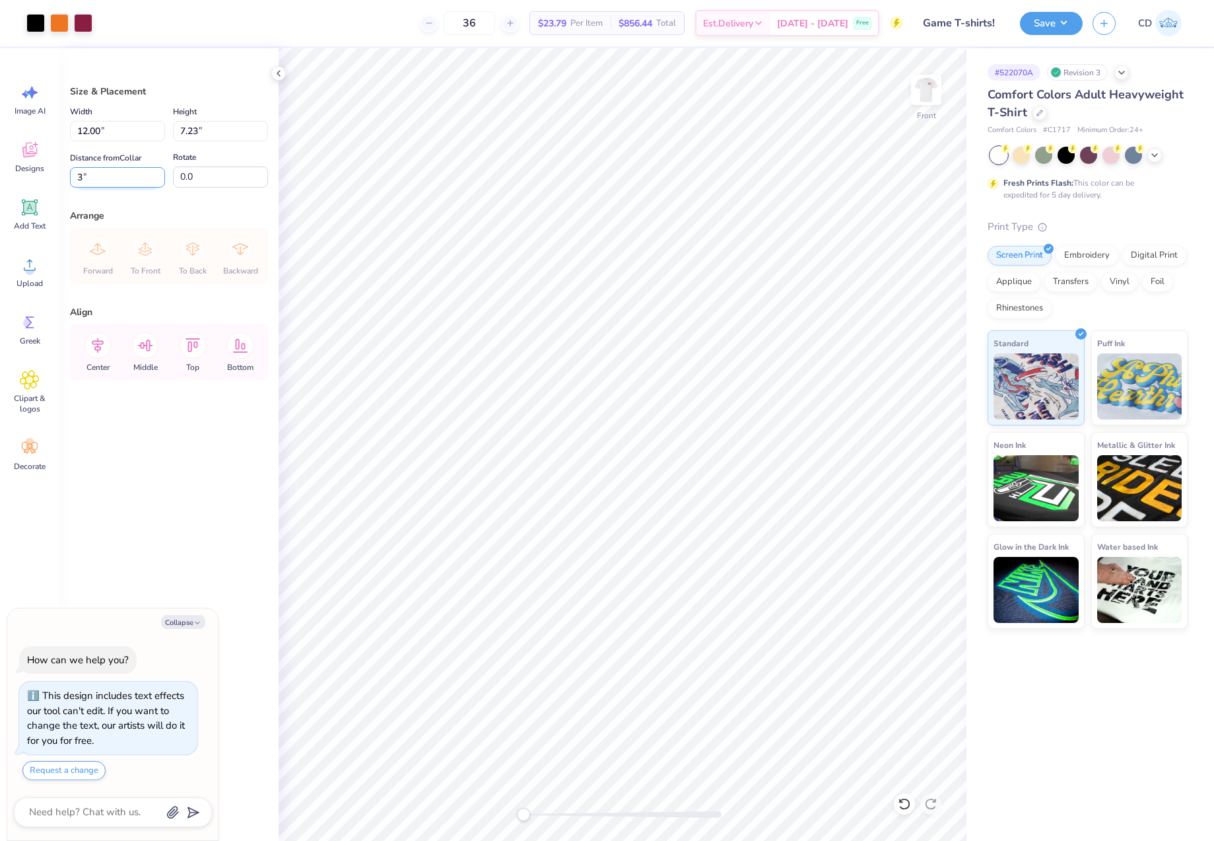
type input "3.00"
click at [926, 98] on img at bounding box center [926, 89] width 53 height 53
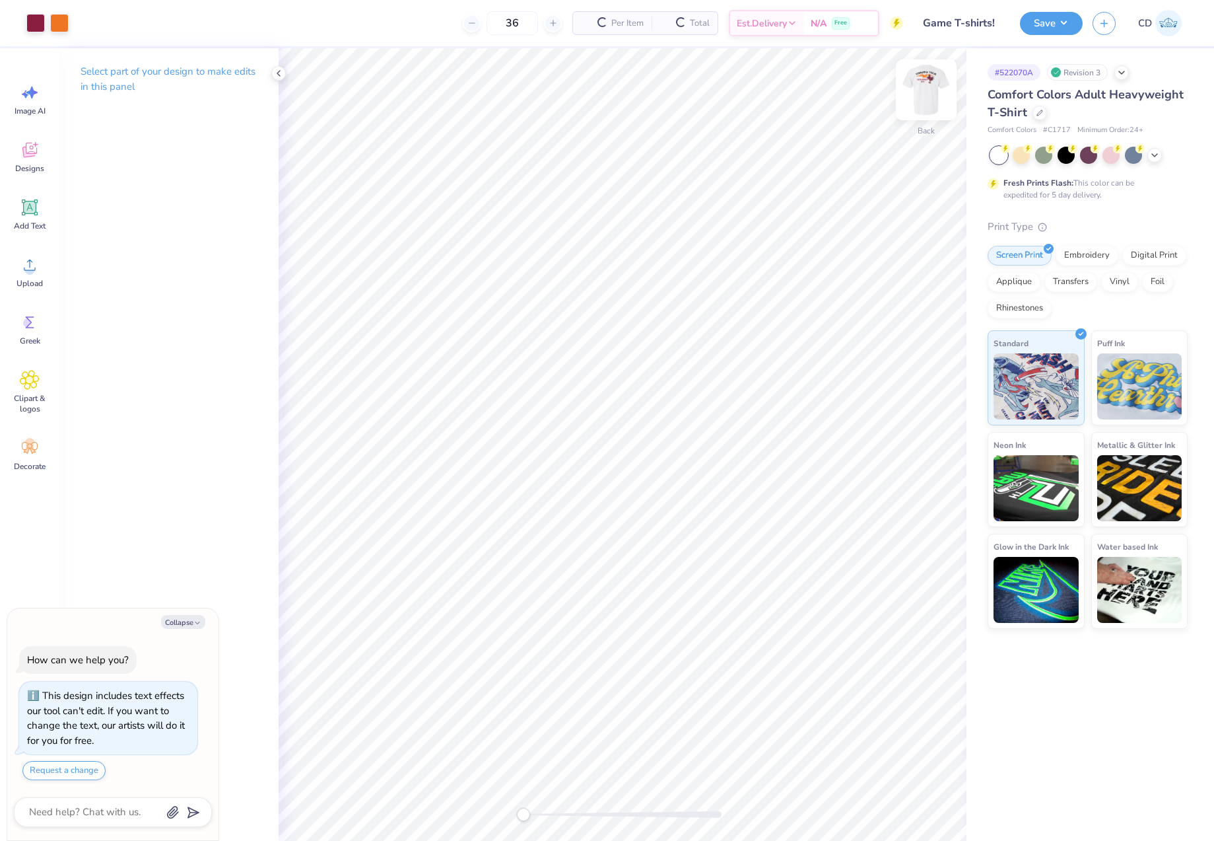
click at [930, 104] on img at bounding box center [926, 89] width 53 height 53
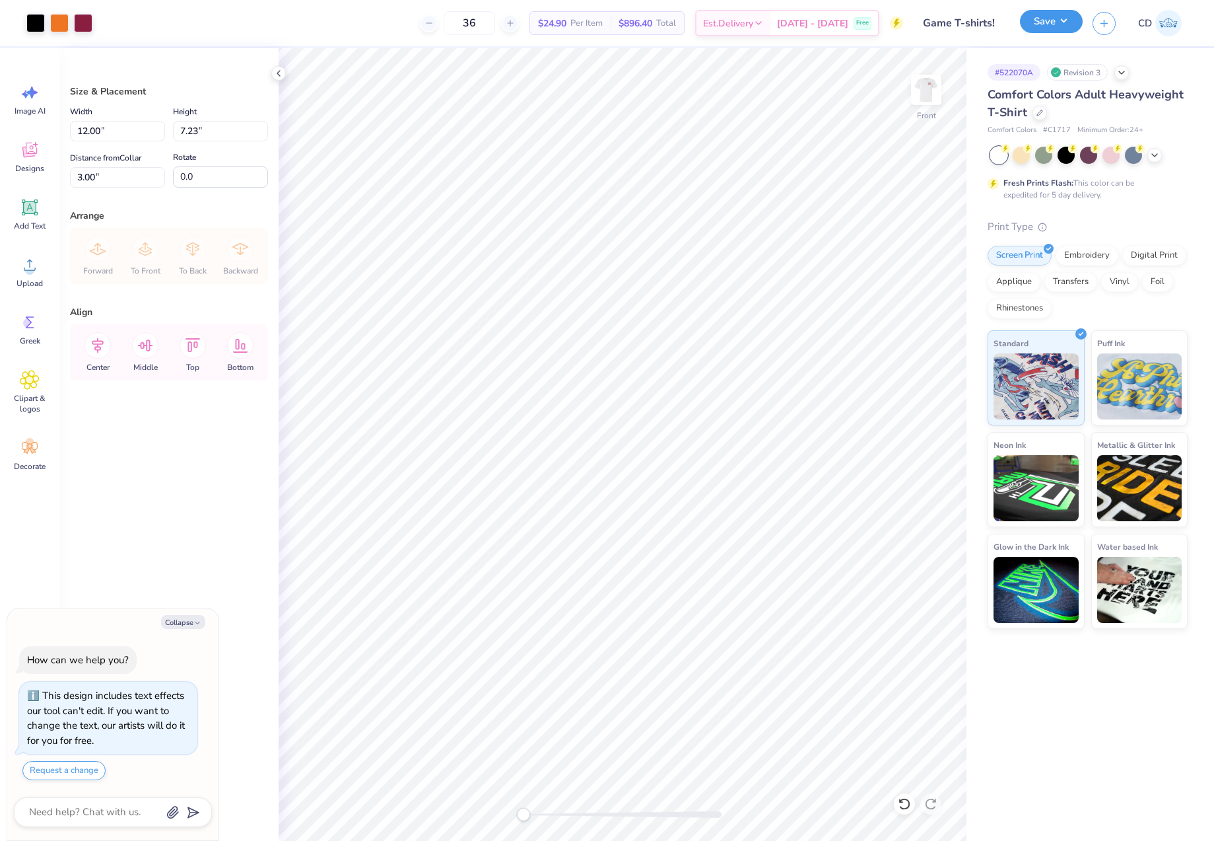
click at [1039, 33] on button "Save" at bounding box center [1051, 21] width 63 height 23
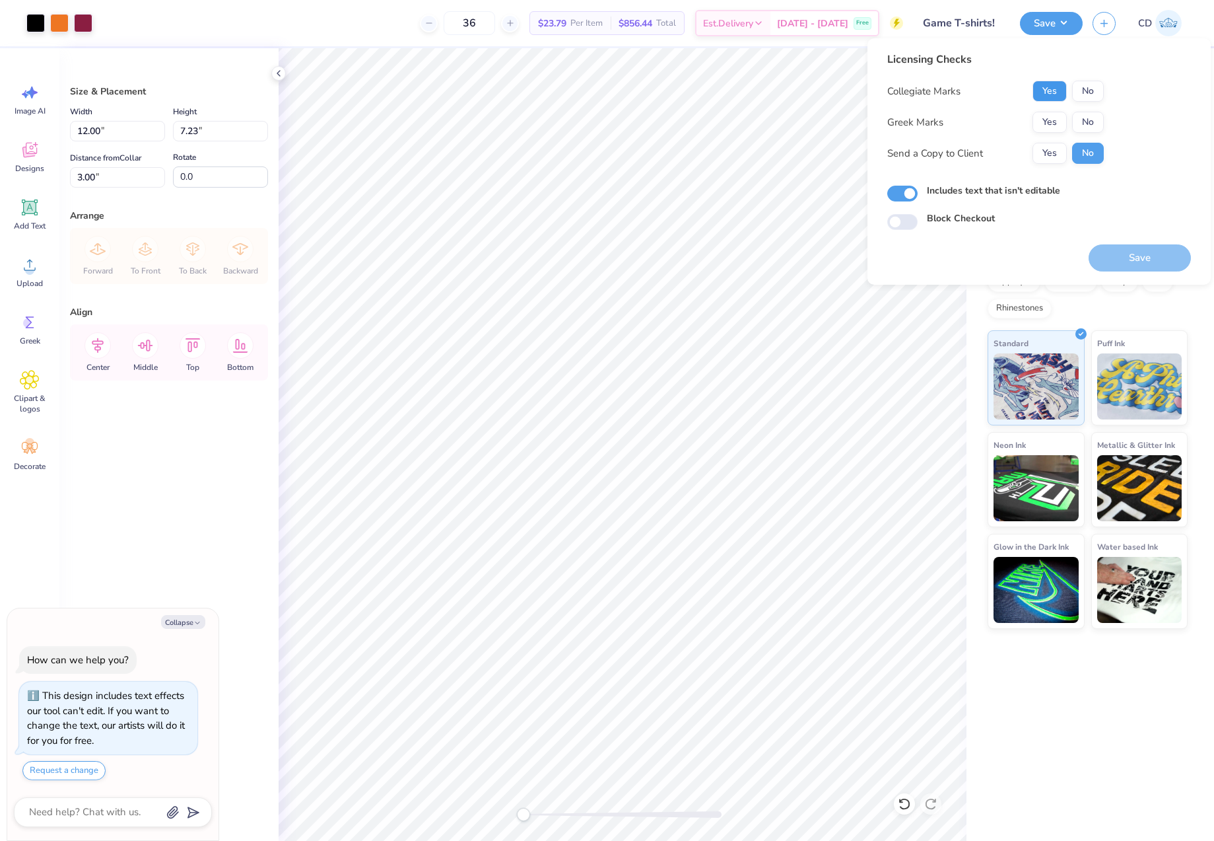
click at [1053, 98] on button "Yes" at bounding box center [1050, 91] width 34 height 21
click at [1087, 121] on button "No" at bounding box center [1088, 122] width 32 height 21
click at [1140, 252] on button "Save" at bounding box center [1140, 257] width 102 height 27
type textarea "x"
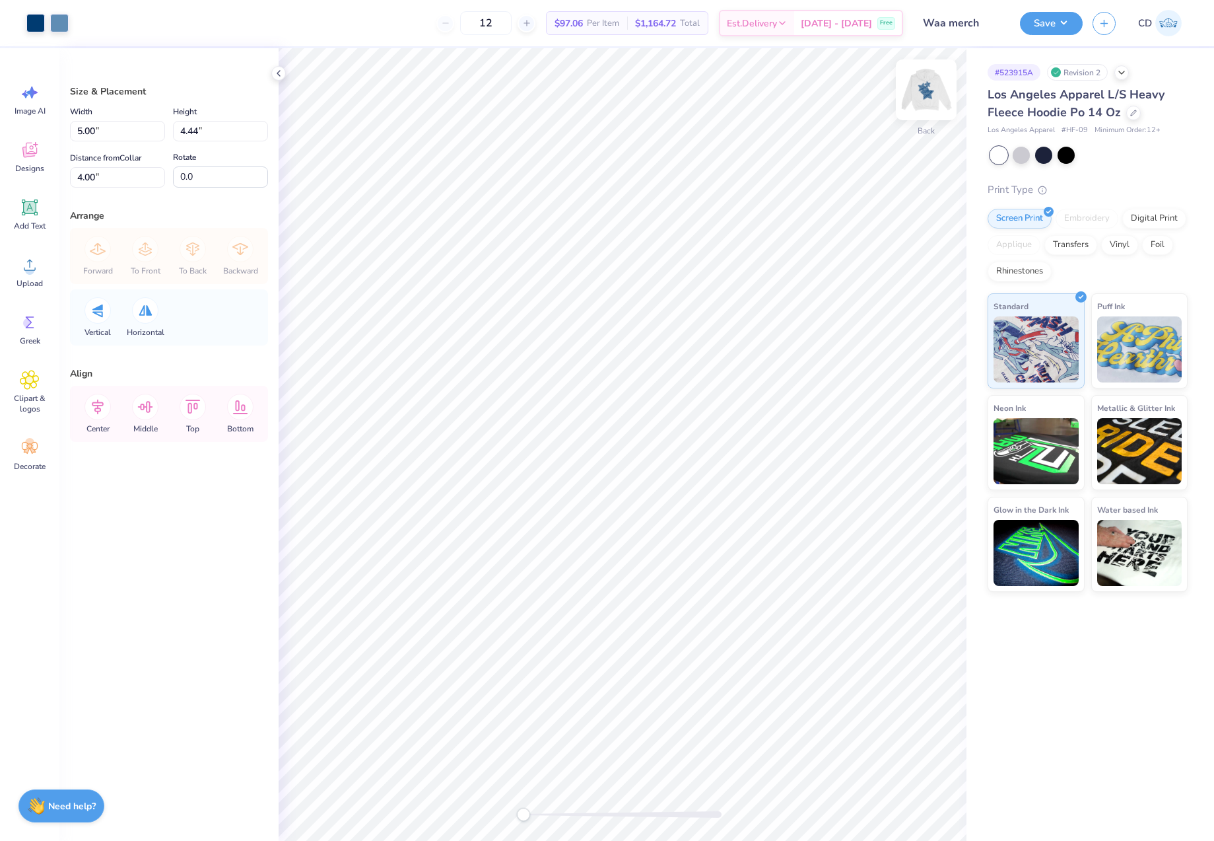
click at [931, 98] on img at bounding box center [926, 89] width 53 height 53
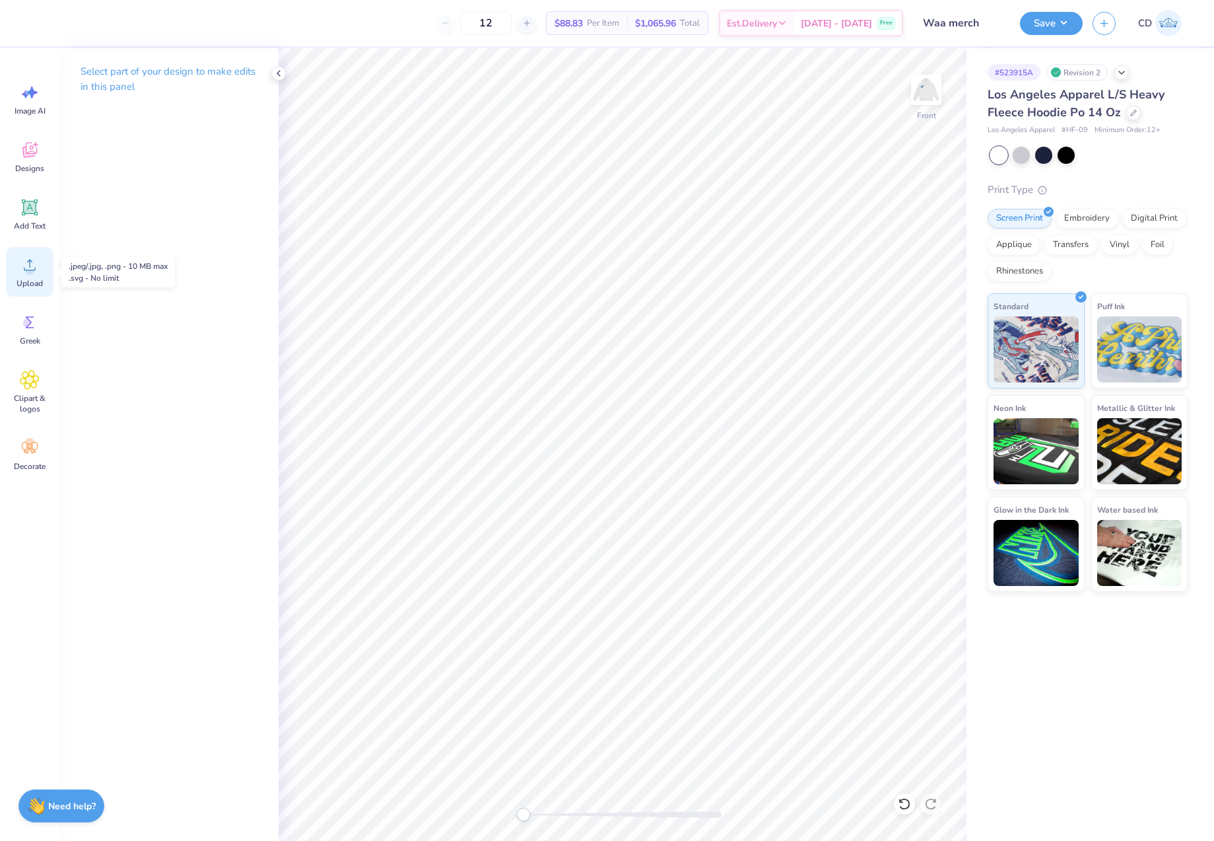
click at [22, 267] on icon at bounding box center [30, 265] width 20 height 20
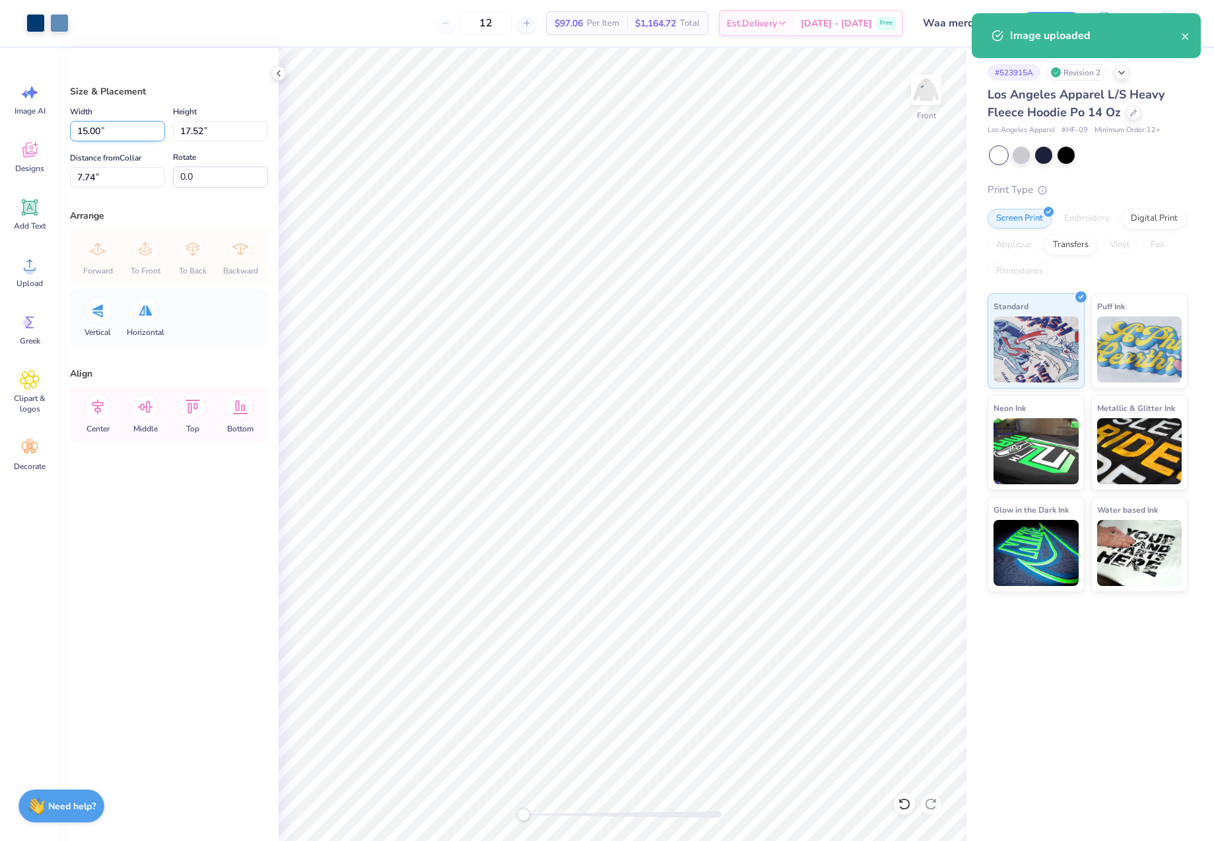
drag, startPoint x: 89, startPoint y: 133, endPoint x: 75, endPoint y: 133, distance: 13.9
click at [75, 133] on input "15.00" at bounding box center [117, 131] width 95 height 20
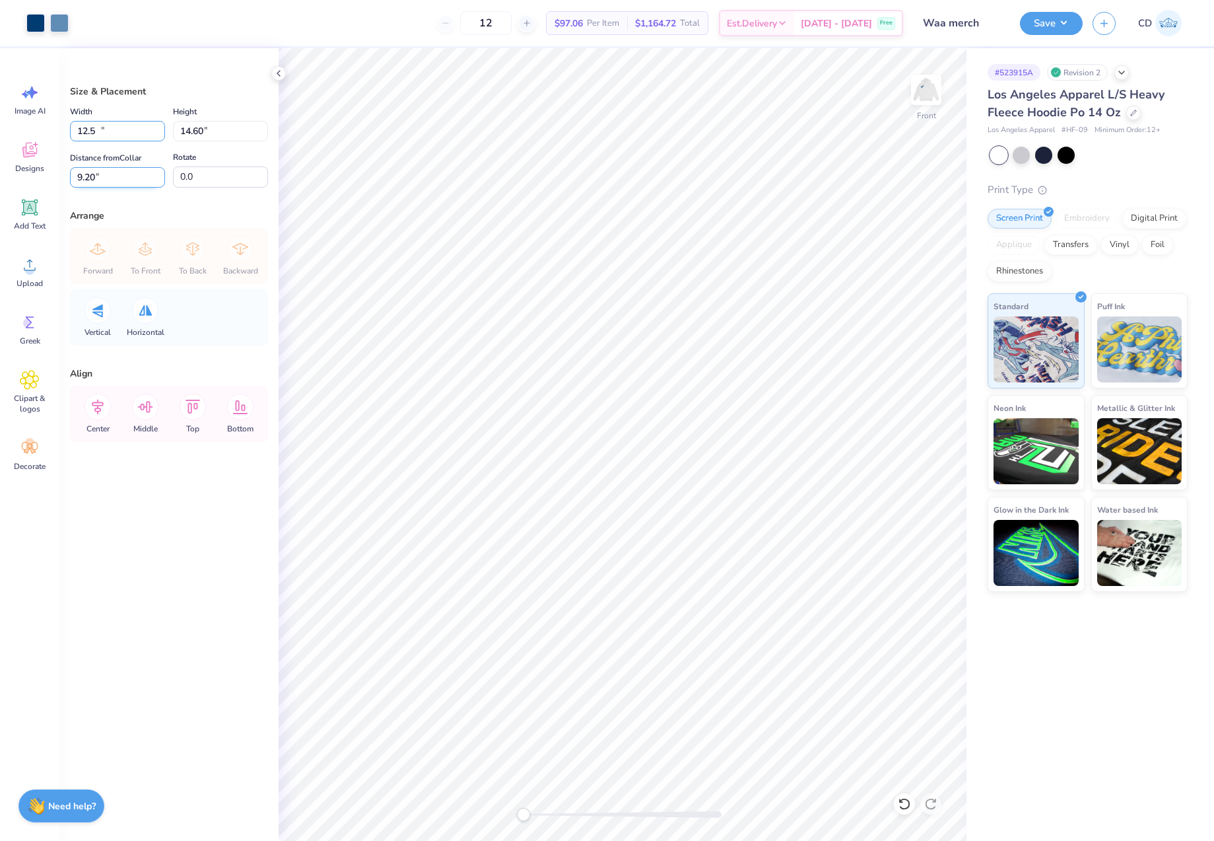
type input "12.50"
type input "14.60"
drag, startPoint x: 118, startPoint y: 180, endPoint x: 76, endPoint y: 177, distance: 41.7
click at [76, 177] on input "9.20" at bounding box center [117, 177] width 95 height 20
type input "6"
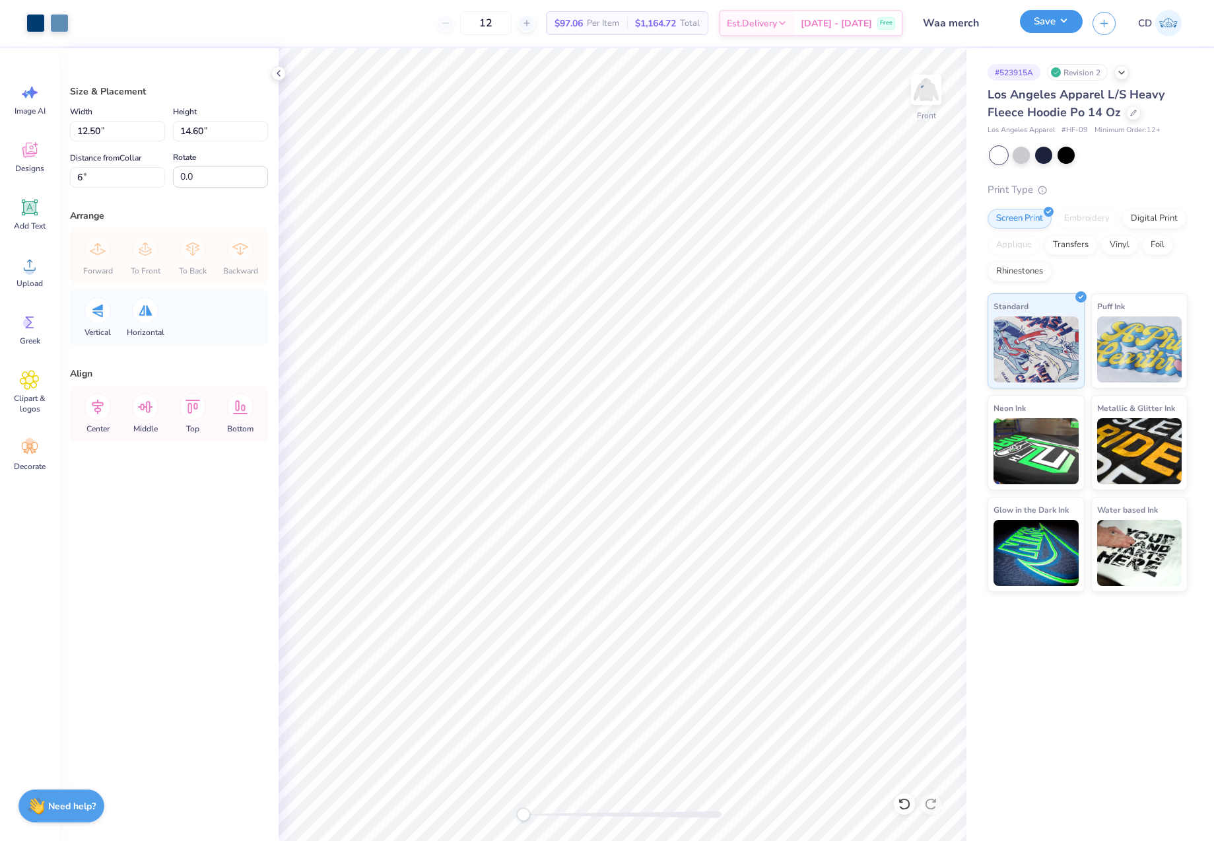
click at [1043, 22] on button "Save" at bounding box center [1051, 21] width 63 height 23
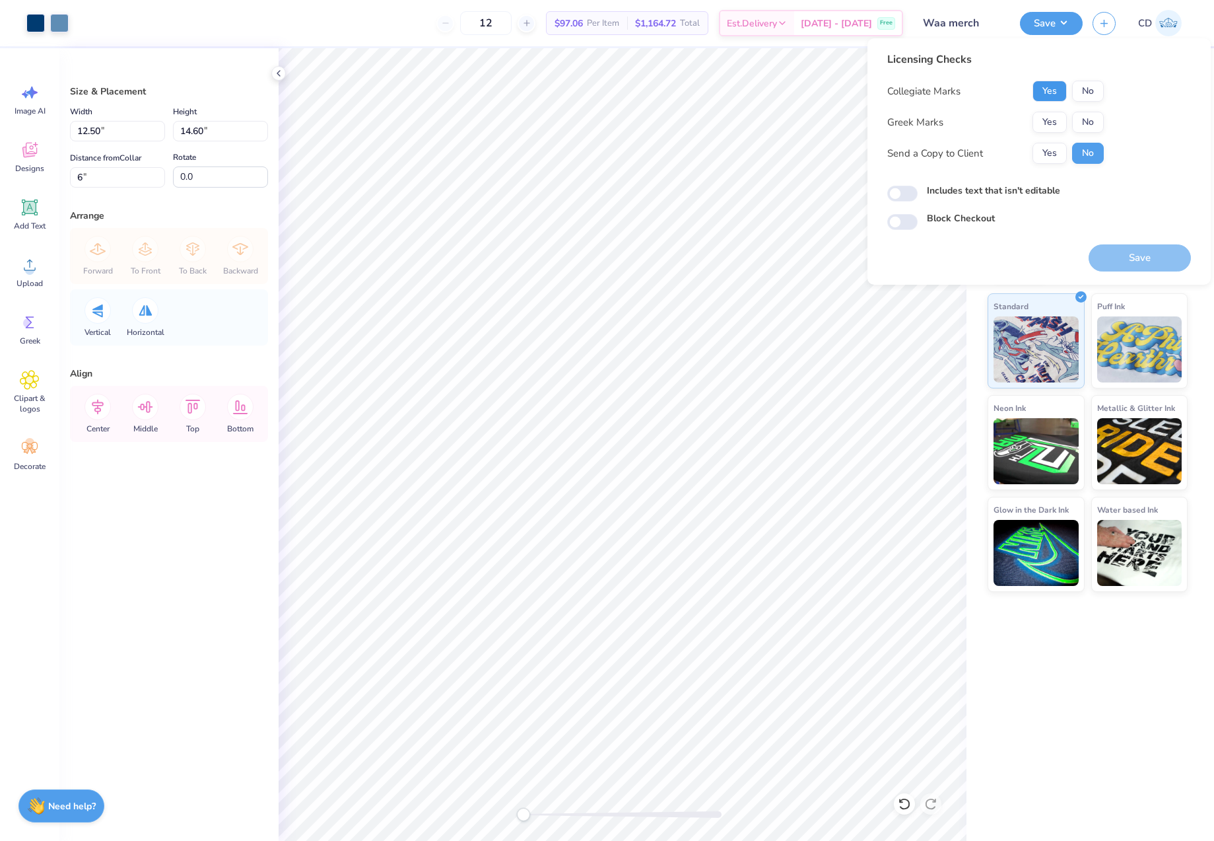
click at [1051, 96] on button "Yes" at bounding box center [1050, 91] width 34 height 21
click at [1094, 118] on button "No" at bounding box center [1088, 122] width 32 height 21
click at [903, 195] on input "Includes text that isn't editable" at bounding box center [902, 194] width 30 height 16
checkbox input "true"
click at [1150, 253] on button "Save" at bounding box center [1140, 257] width 102 height 27
